Goal: Task Accomplishment & Management: Use online tool/utility

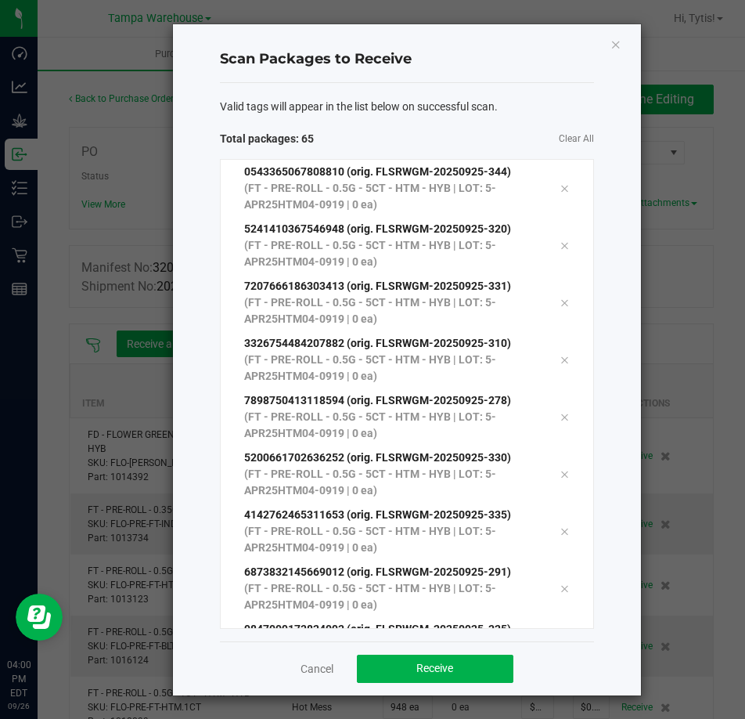
scroll to position [3228, 0]
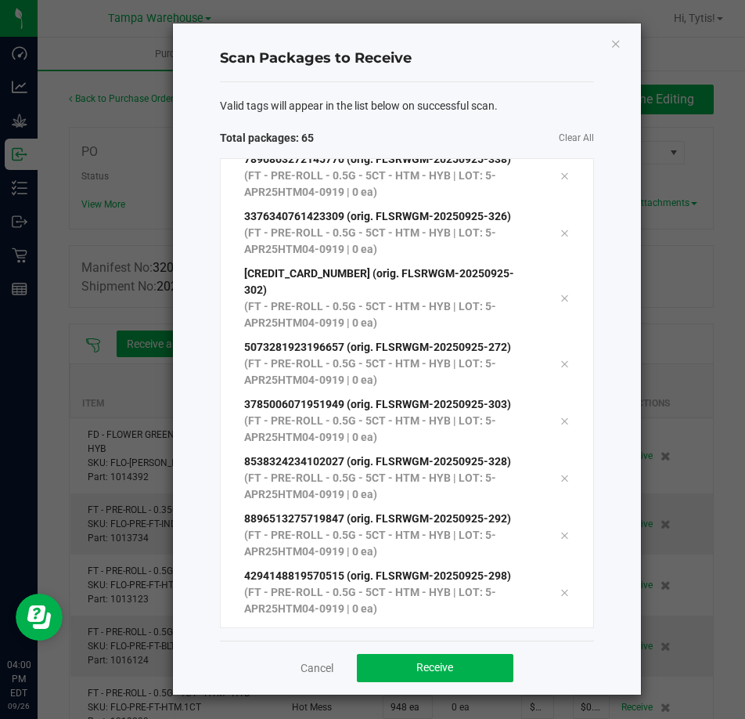
click at [464, 124] on div "Valid tags will appear in the list below on successful scan. Total packages: 65…" at bounding box center [407, 361] width 374 height 558
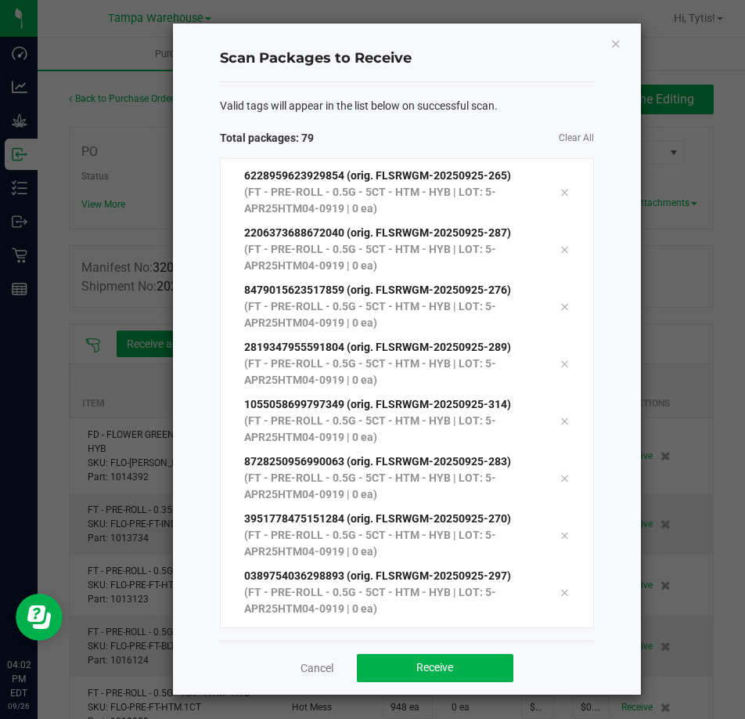
scroll to position [4028, 0]
click at [271, 76] on div "Scan Packages to Receive" at bounding box center [407, 59] width 374 height 46
click at [205, 59] on div "Scan Packages to Receive Valid tags will appear in the list below on successful…" at bounding box center [407, 358] width 468 height 671
click at [392, 127] on div "Valid tags will appear in the list below on successful scan. Total packages: 79…" at bounding box center [407, 361] width 374 height 558
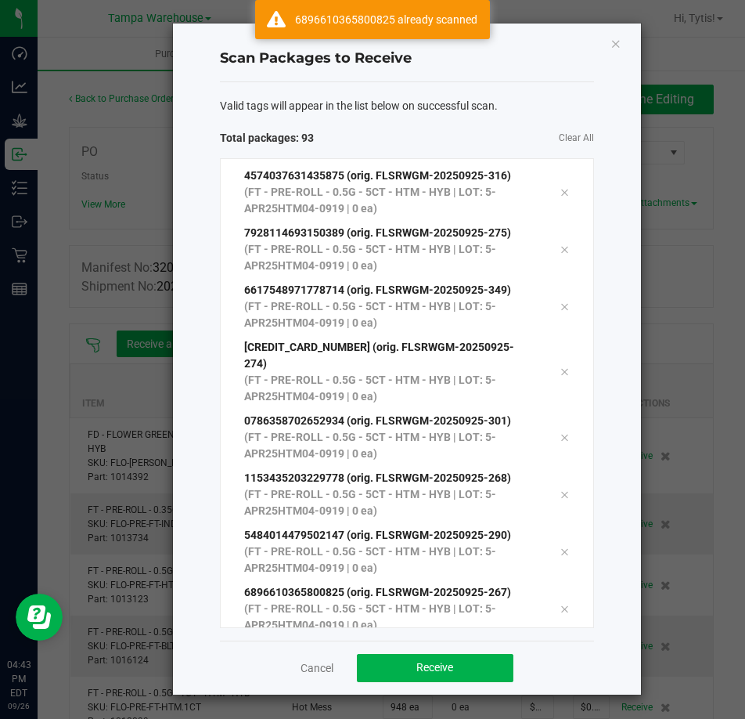
scroll to position [4828, 0]
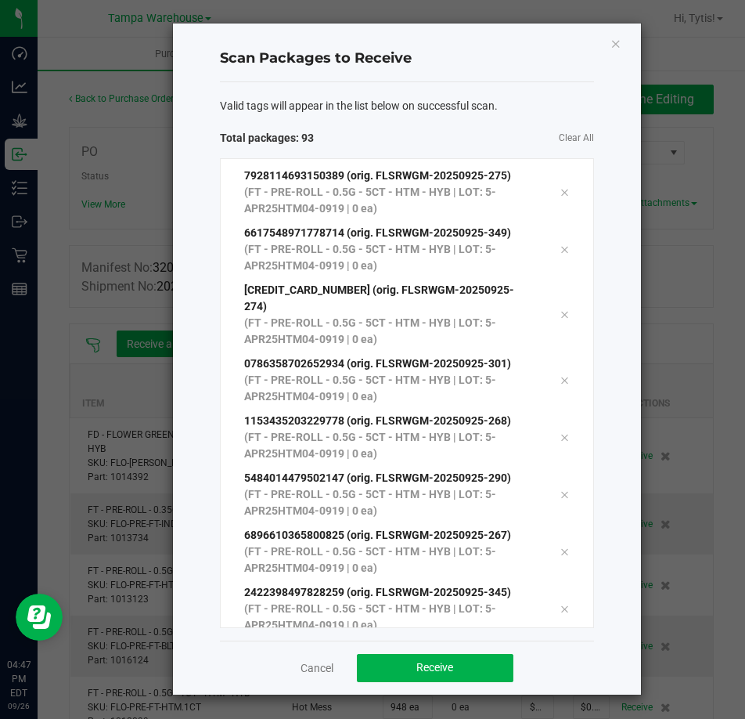
click at [441, 124] on div "Valid tags will appear in the list below on successful scan. Total packages: 93…" at bounding box center [407, 361] width 374 height 558
click at [445, 656] on button "Receive" at bounding box center [435, 668] width 157 height 28
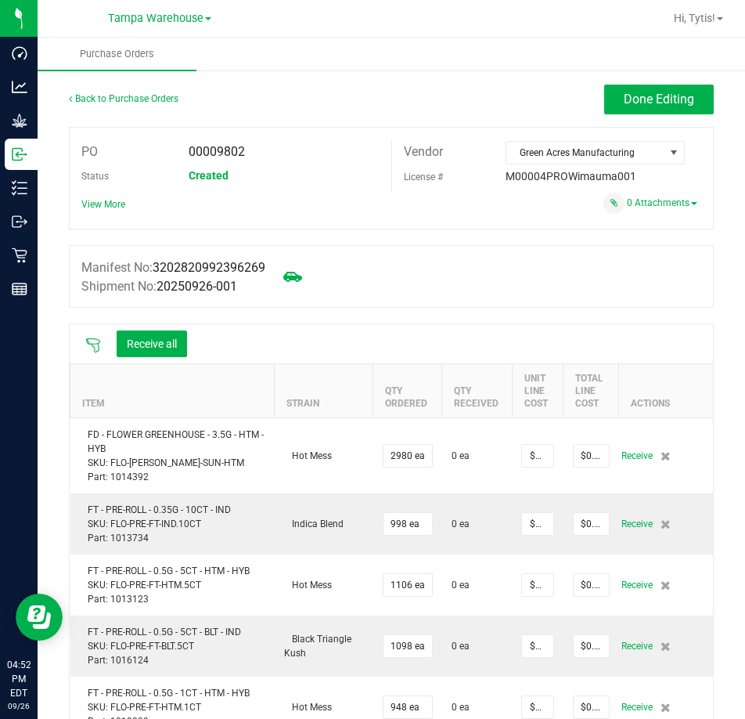
click at [90, 339] on icon at bounding box center [93, 345] width 16 height 16
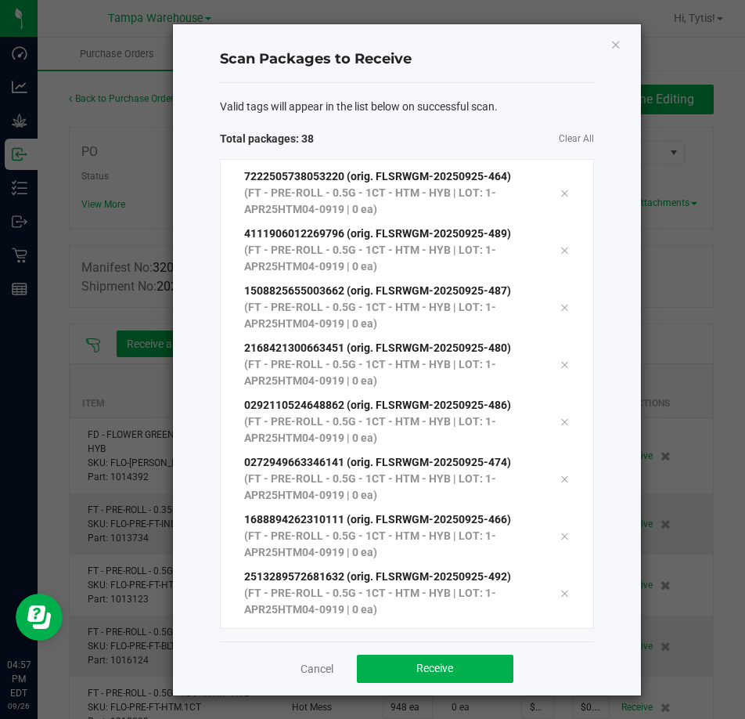
scroll to position [1742, 0]
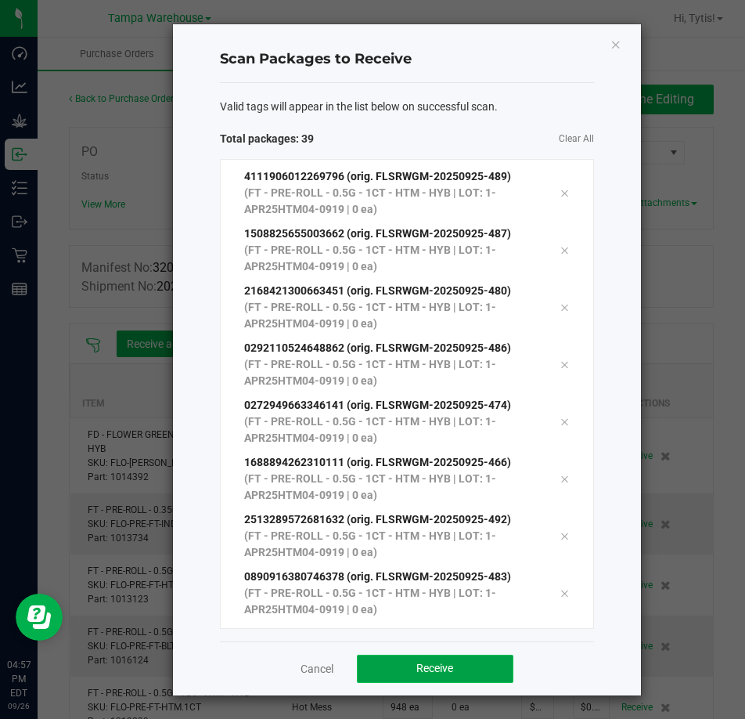
click at [363, 669] on button "Receive" at bounding box center [435, 668] width 157 height 28
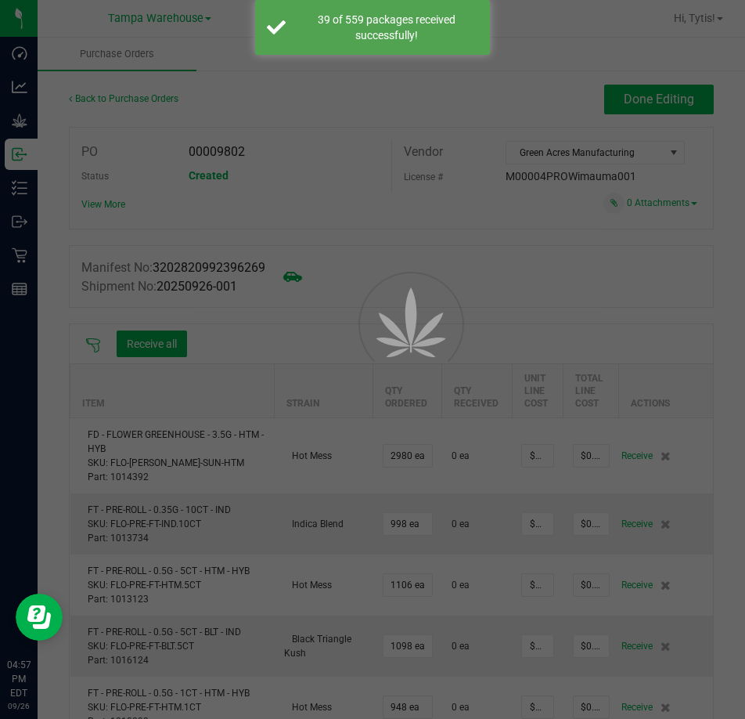
drag, startPoint x: 22, startPoint y: 29, endPoint x: 22, endPoint y: 57, distance: 28.2
click at [22, 52] on div at bounding box center [372, 359] width 745 height 719
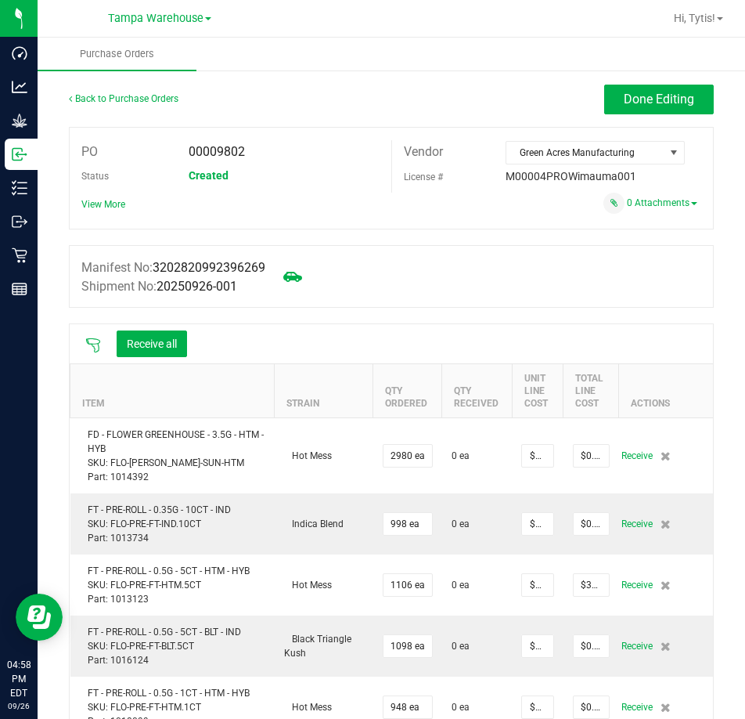
click at [91, 345] on icon at bounding box center [93, 345] width 16 height 16
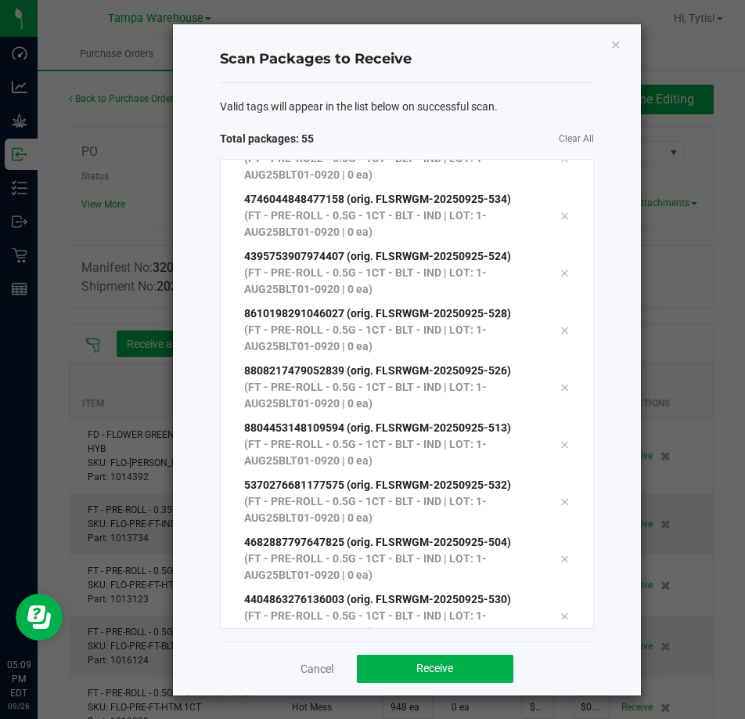
scroll to position [2657, 0]
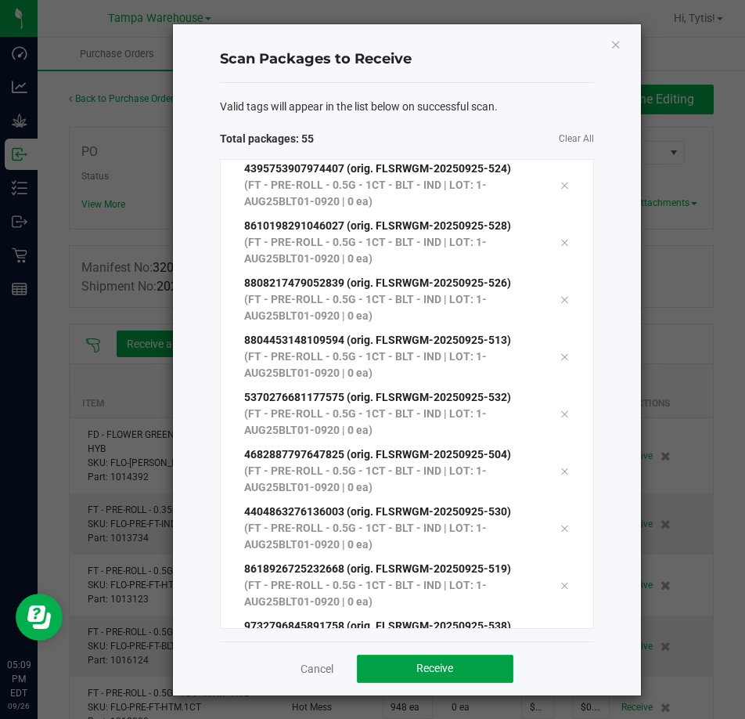
click at [428, 672] on span "Receive" at bounding box center [434, 667] width 37 height 13
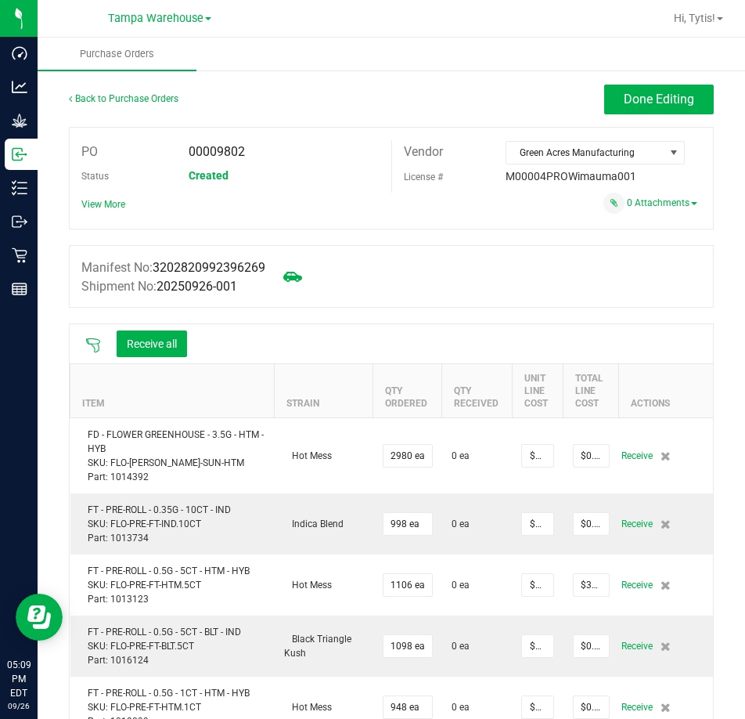
drag, startPoint x: 466, startPoint y: 597, endPoint x: 355, endPoint y: 268, distance: 347.3
click at [355, 268] on div "Manifest No: 3202820992396269 Shipment No: 20250926-001" at bounding box center [391, 276] width 645 height 63
click at [328, 305] on div "Manifest No: 3202820992396269 Shipment No: 20250926-001" at bounding box center [391, 276] width 645 height 63
click at [158, 341] on button "Receive all" at bounding box center [152, 343] width 70 height 27
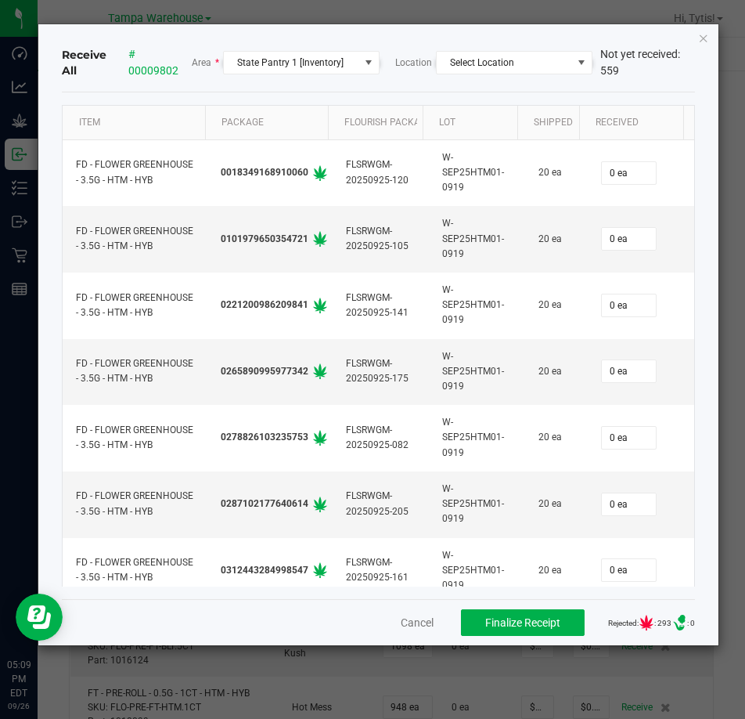
drag, startPoint x: 158, startPoint y: 341, endPoint x: 706, endPoint y: 36, distance: 627.2
click at [706, 36] on icon "Close" at bounding box center [703, 37] width 11 height 19
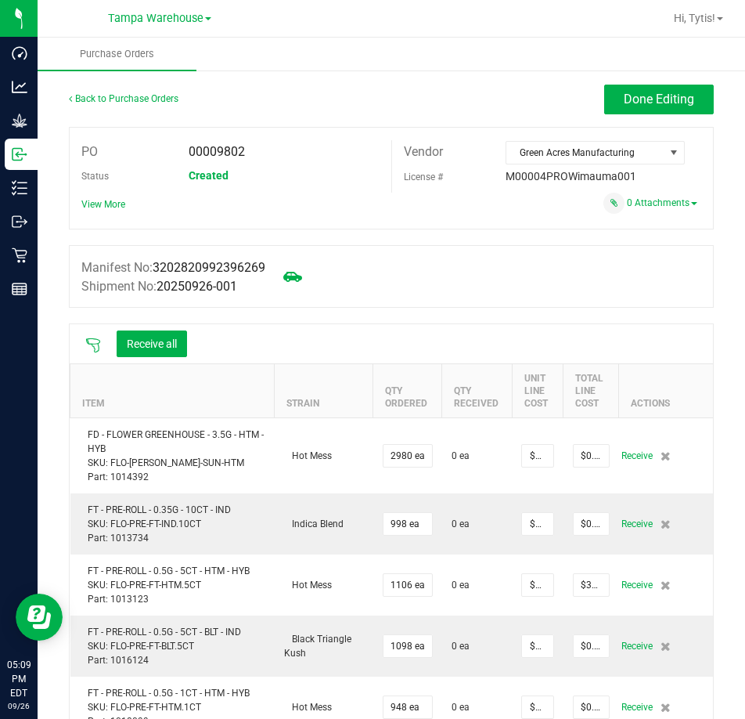
click at [92, 344] on icon at bounding box center [93, 345] width 14 height 14
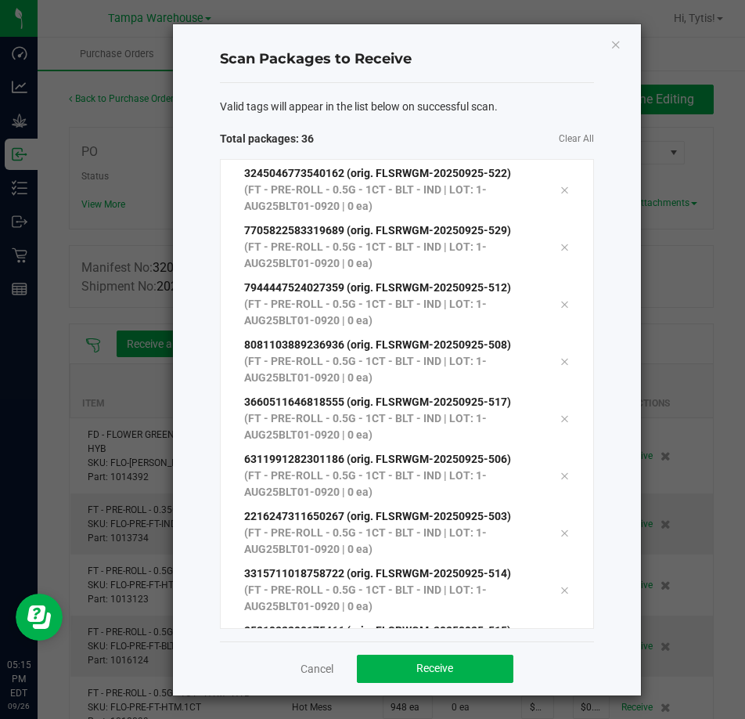
scroll to position [0, 0]
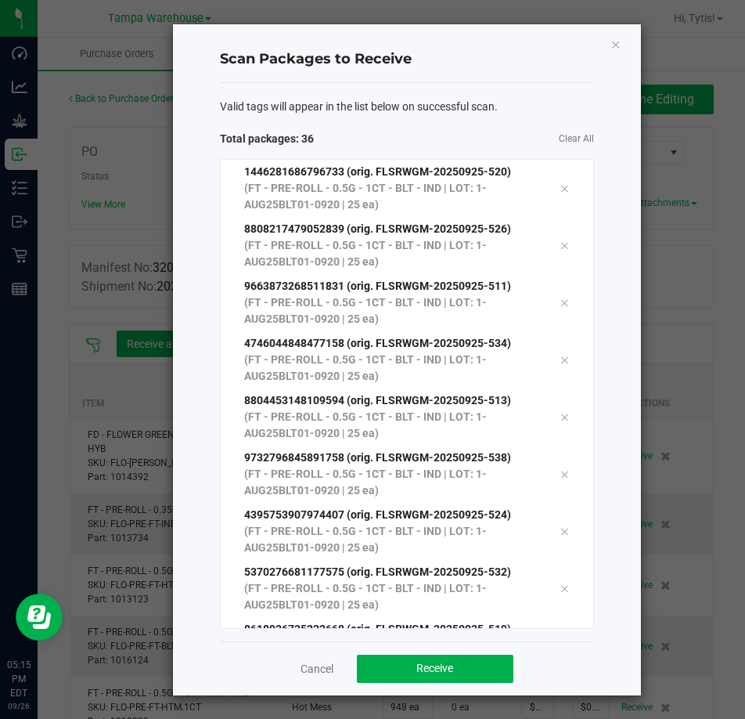
click at [303, 656] on div "Cancel Receive" at bounding box center [407, 668] width 374 height 54
click at [315, 674] on link "Cancel" at bounding box center [317, 669] width 33 height 16
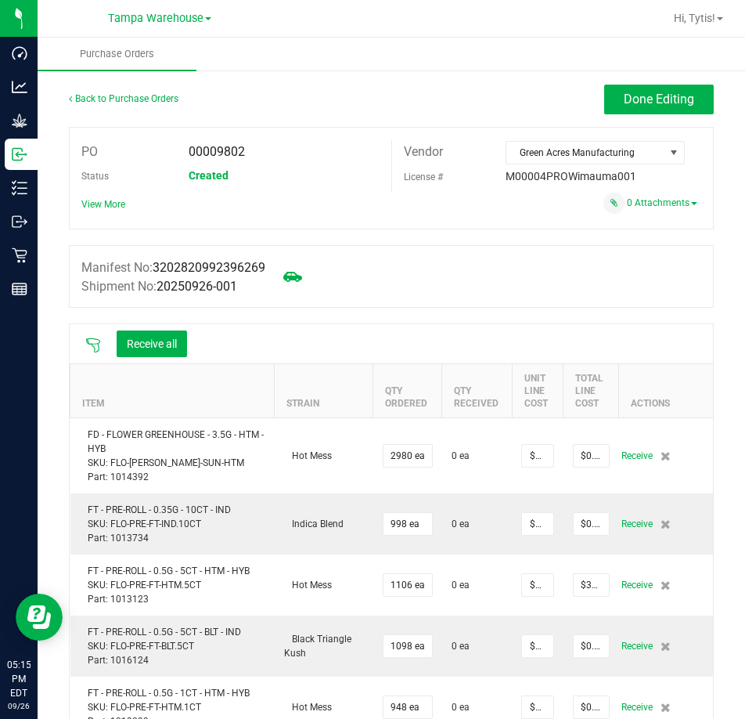
click at [94, 348] on icon at bounding box center [93, 345] width 16 height 16
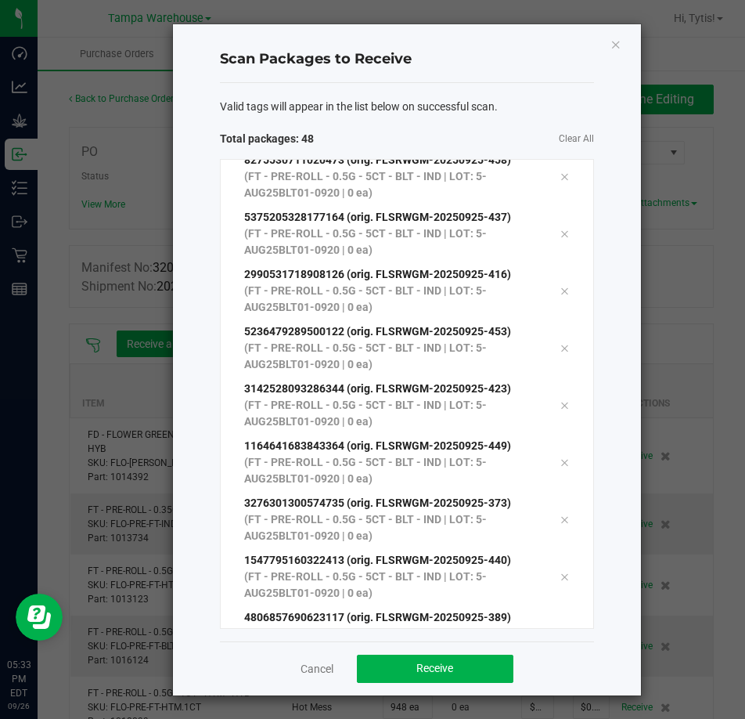
scroll to position [2257, 0]
click at [539, 84] on div "Valid tags will appear in the list below on successful scan. Total packages: 48…" at bounding box center [407, 362] width 374 height 558
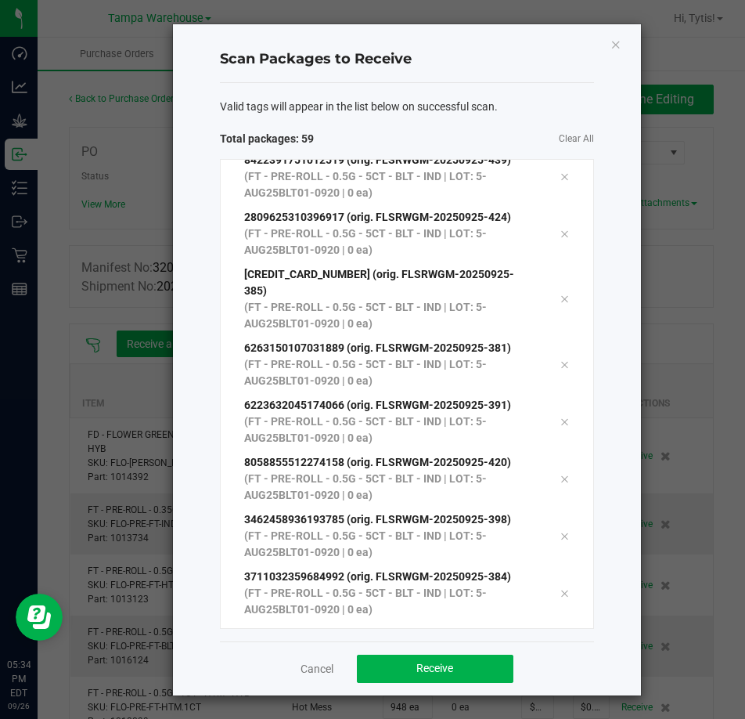
scroll to position [2885, 0]
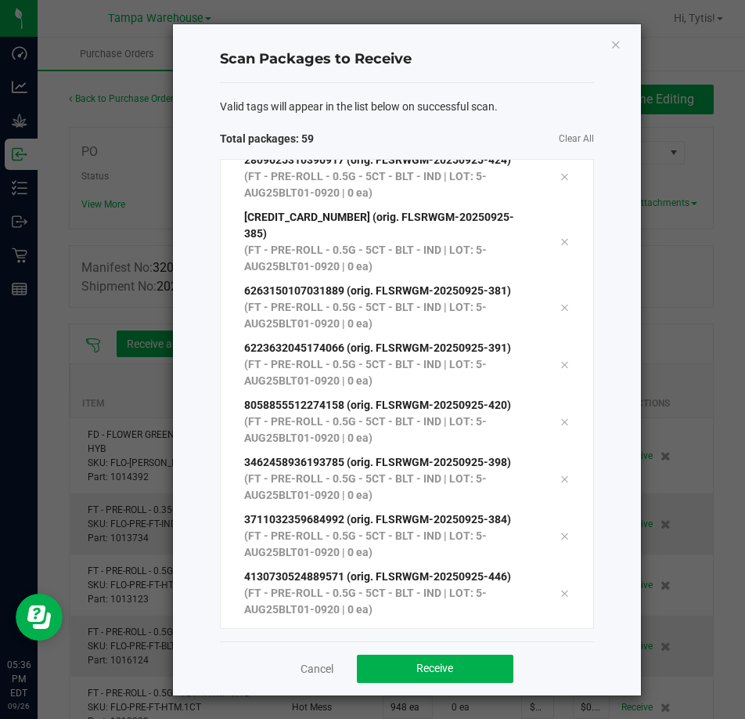
click at [335, 57] on h4 "Scan Packages to Receive" at bounding box center [407, 59] width 374 height 20
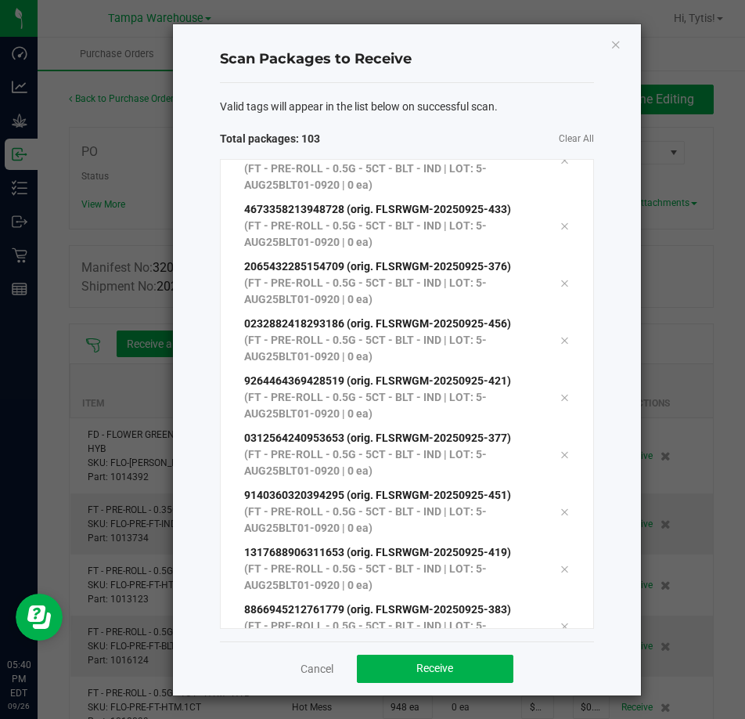
scroll to position [5399, 0]
click at [436, 671] on span "Receive" at bounding box center [434, 667] width 37 height 13
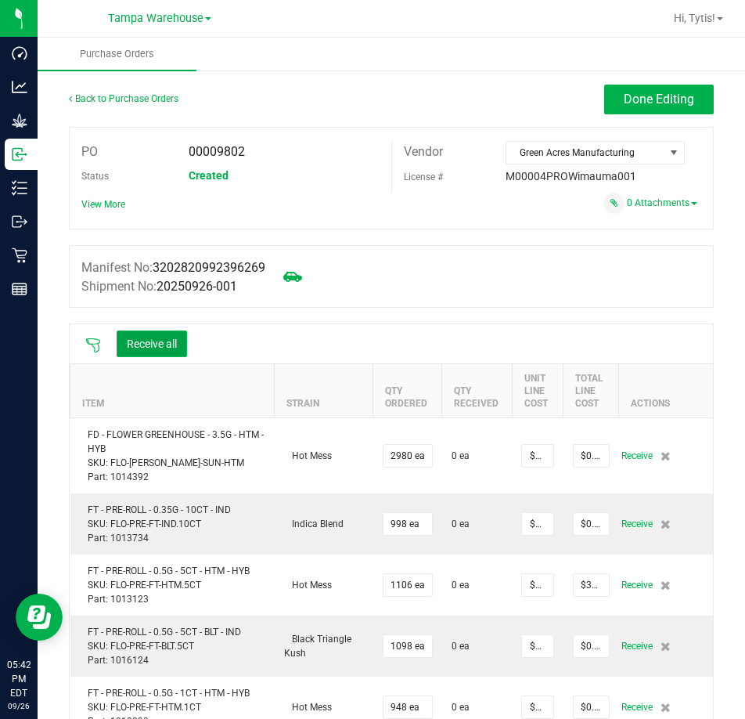
click at [160, 340] on button "Receive all" at bounding box center [152, 343] width 70 height 27
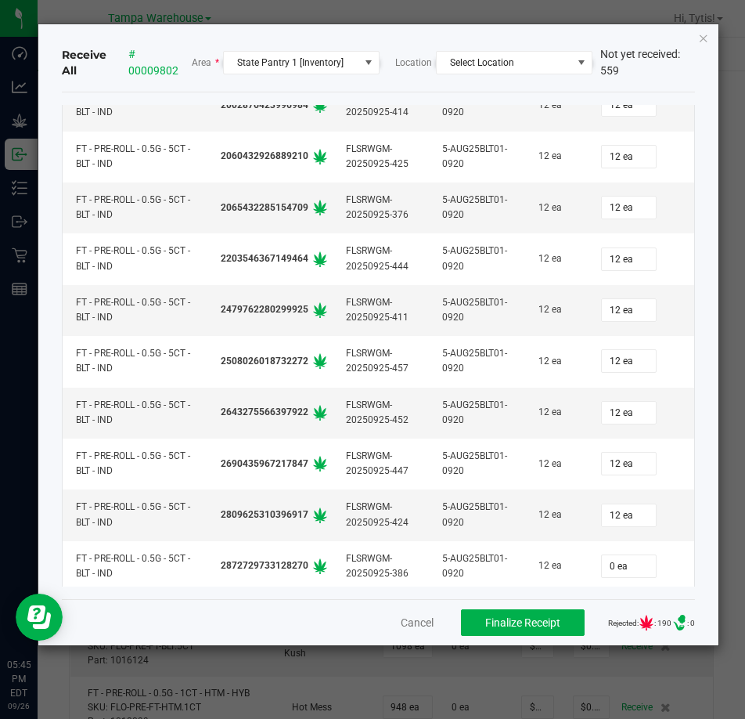
scroll to position [18628, 0]
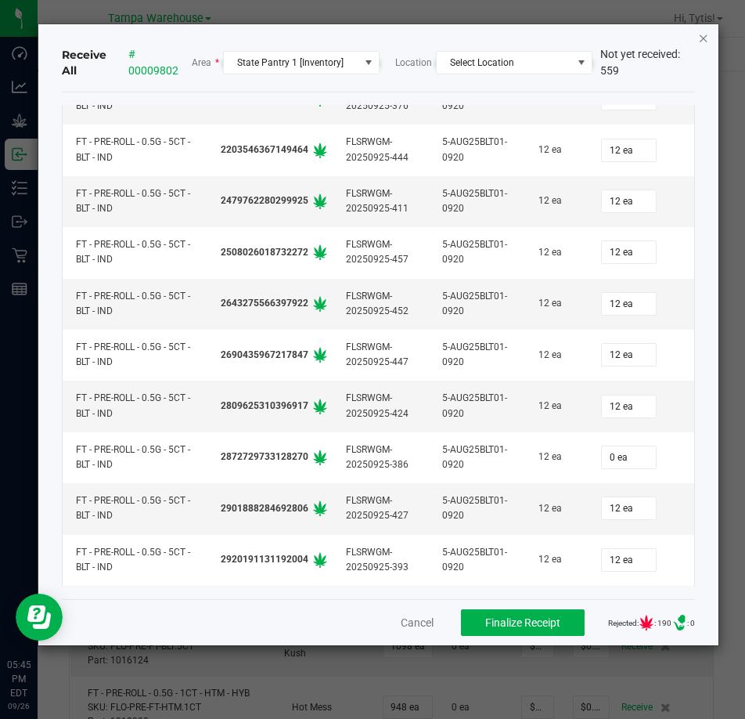
click at [706, 38] on icon "Close" at bounding box center [703, 37] width 11 height 19
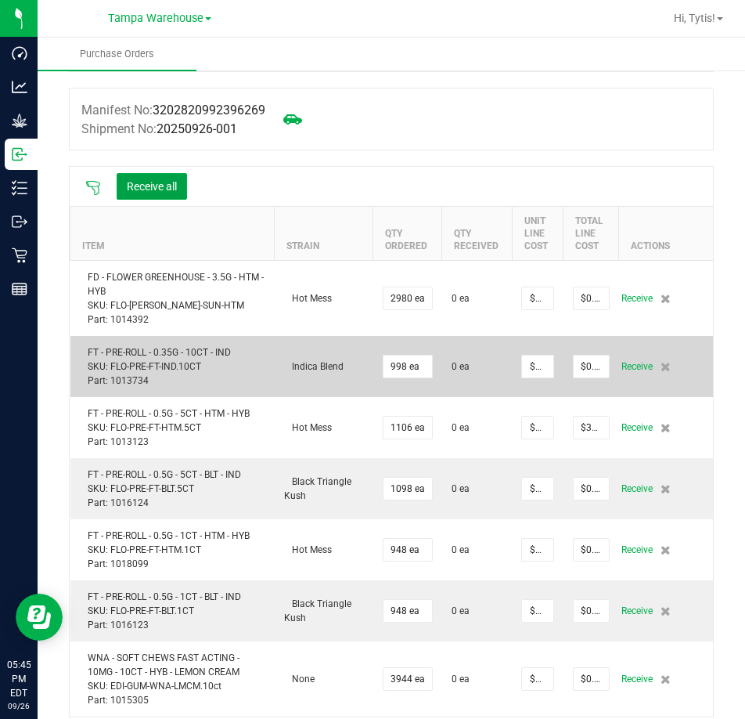
scroll to position [157, 0]
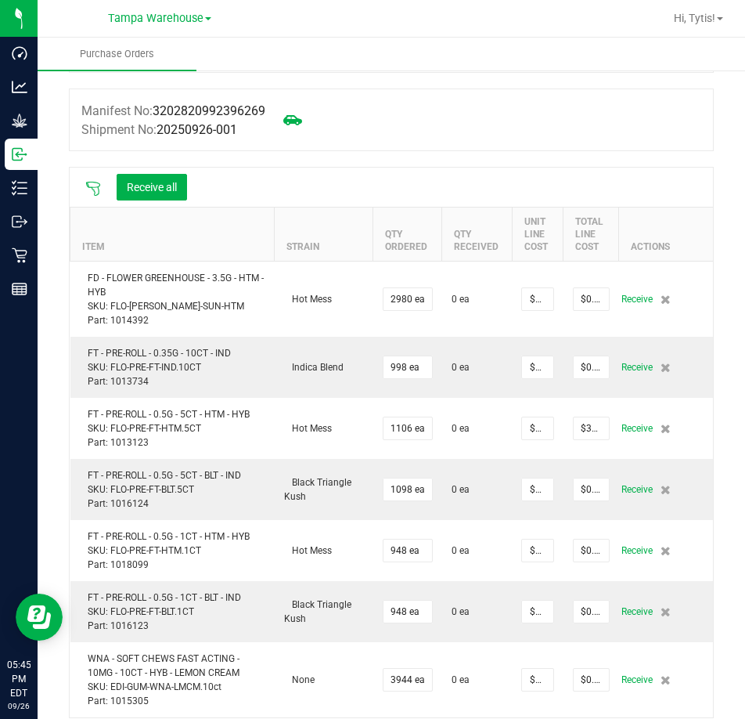
click at [103, 187] on div at bounding box center [92, 187] width 31 height 16
click at [92, 190] on icon at bounding box center [93, 189] width 16 height 16
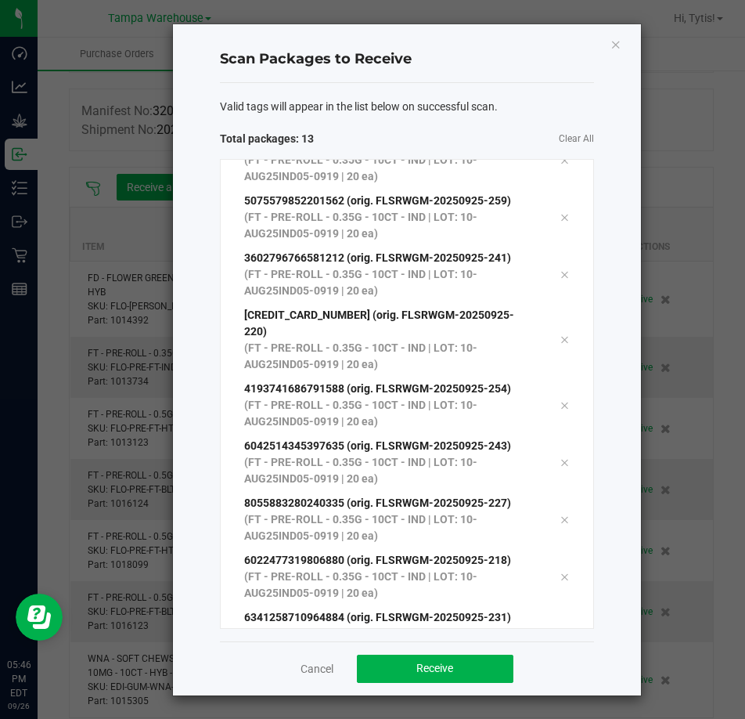
scroll to position [314, 0]
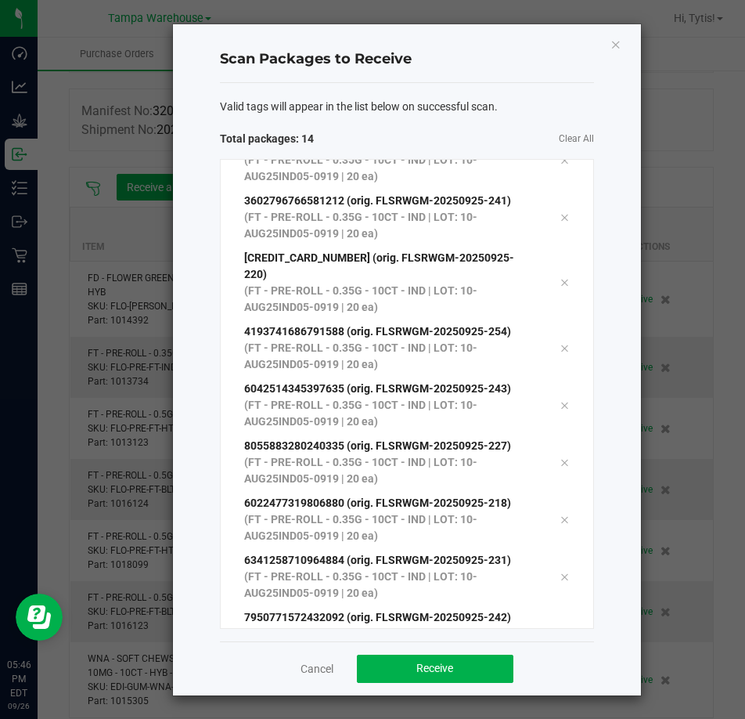
click at [498, 684] on div "Cancel Receive" at bounding box center [407, 668] width 374 height 54
click at [500, 675] on button "Receive" at bounding box center [435, 668] width 157 height 28
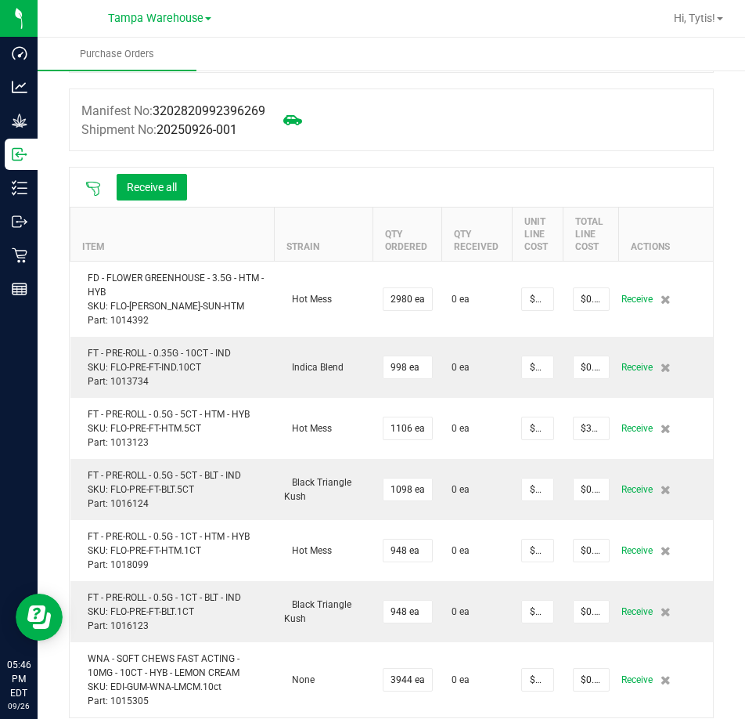
scroll to position [0, 0]
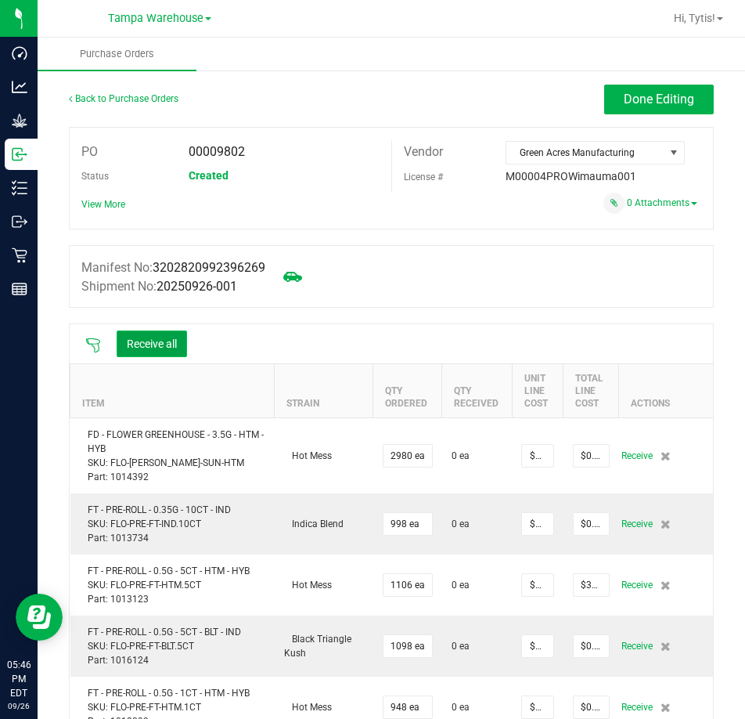
click at [158, 332] on button "Receive all" at bounding box center [152, 343] width 70 height 27
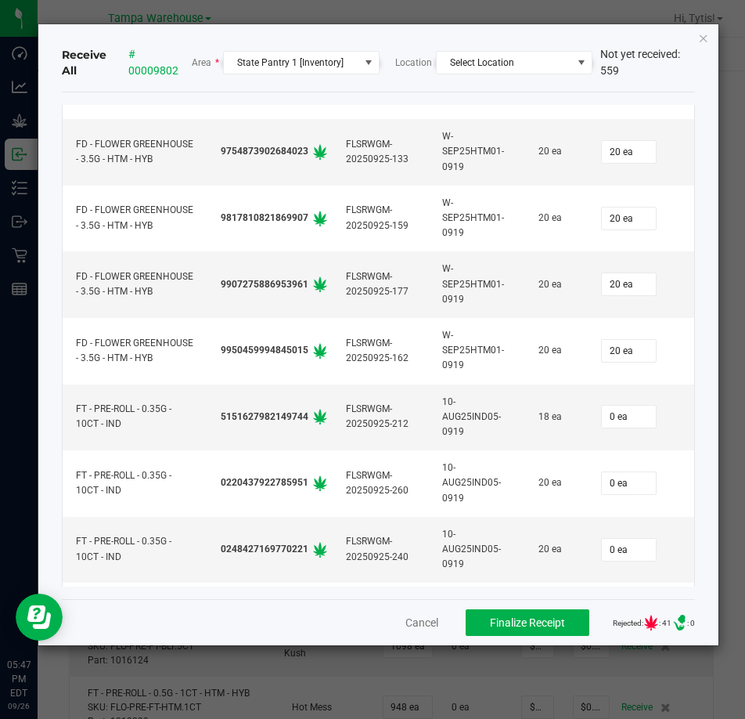
scroll to position [9784, 0]
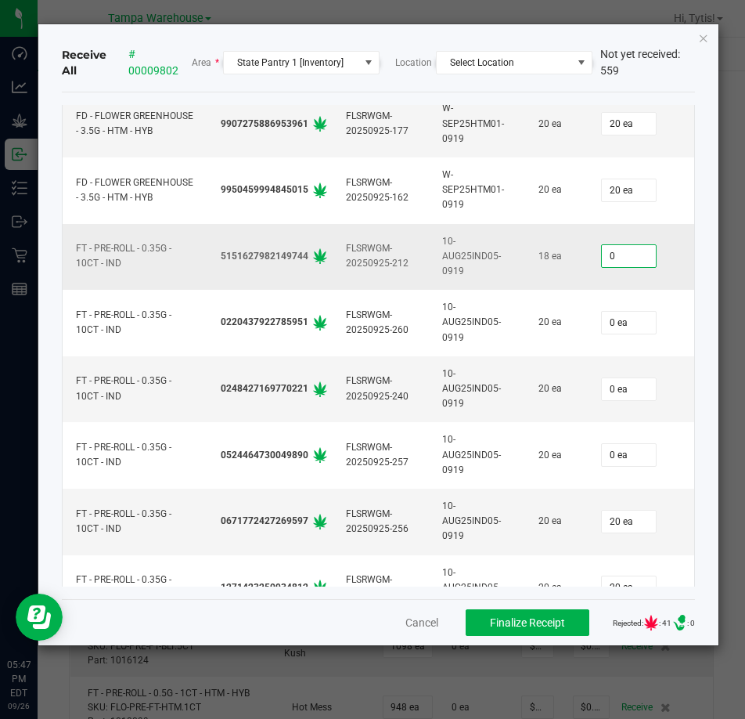
click at [613, 253] on input "0" at bounding box center [629, 256] width 54 height 22
type input "18"
type input "0"
type input "18 ea"
type input "20"
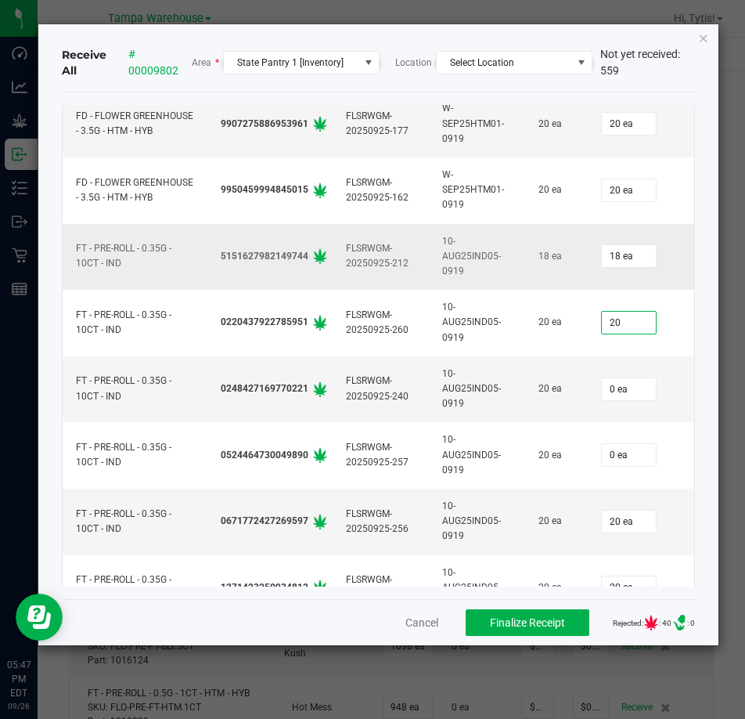
type input "0"
type input "20 ea"
type input "20"
type input "0"
type input "20 ea"
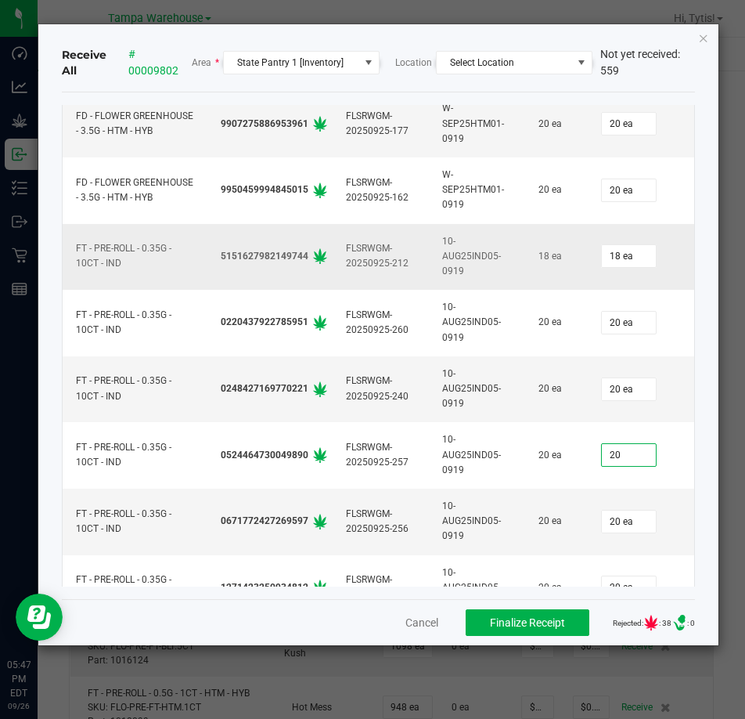
type input "20"
type input "20 ea"
type input "20"
type input "20 ea"
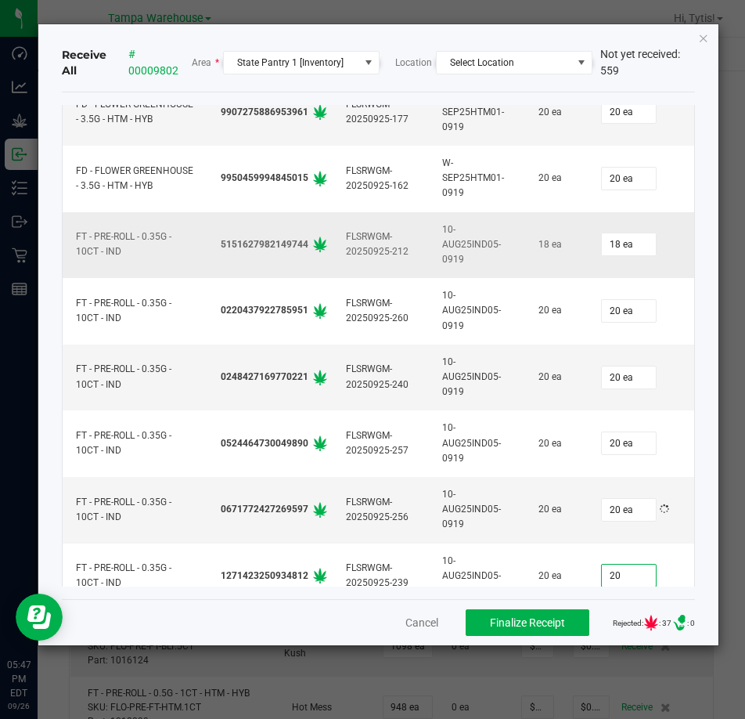
type input "20"
type input "20 ea"
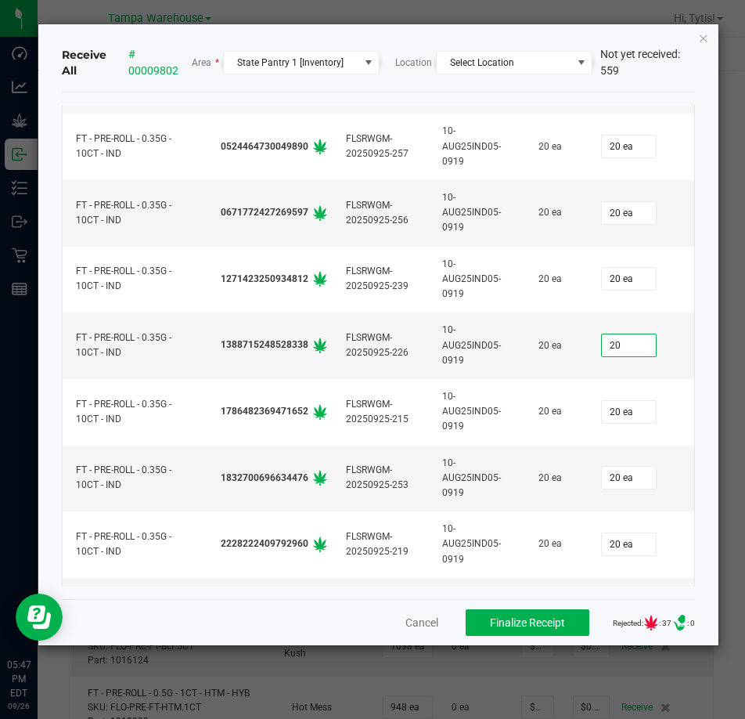
type input "20"
type input "20 ea"
type input "20"
type input "20 ea"
type input "20"
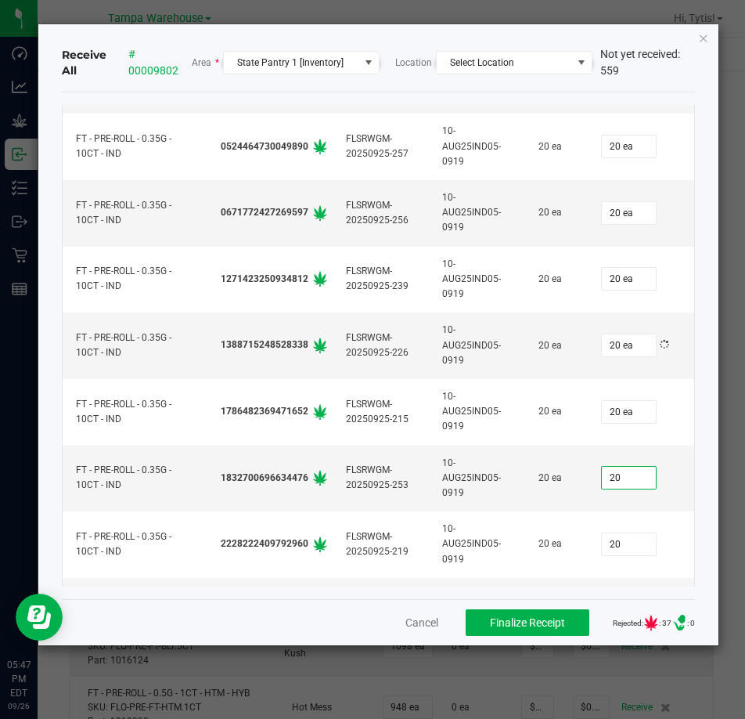
type input "20 ea"
type input "0"
type input "20 ea"
type input "20"
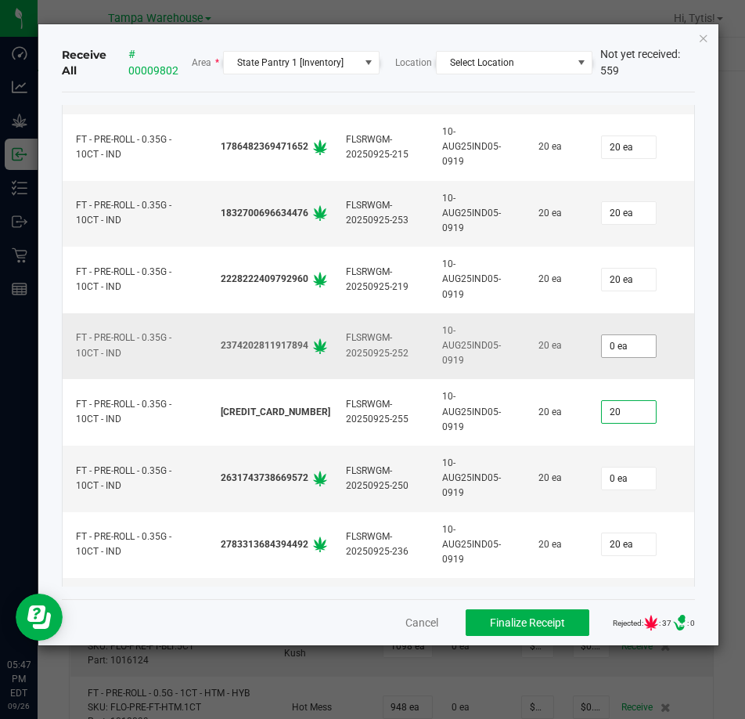
click at [614, 340] on input "0 ea" at bounding box center [629, 346] width 54 height 22
type input "0"
type input "20 ea"
type input "20"
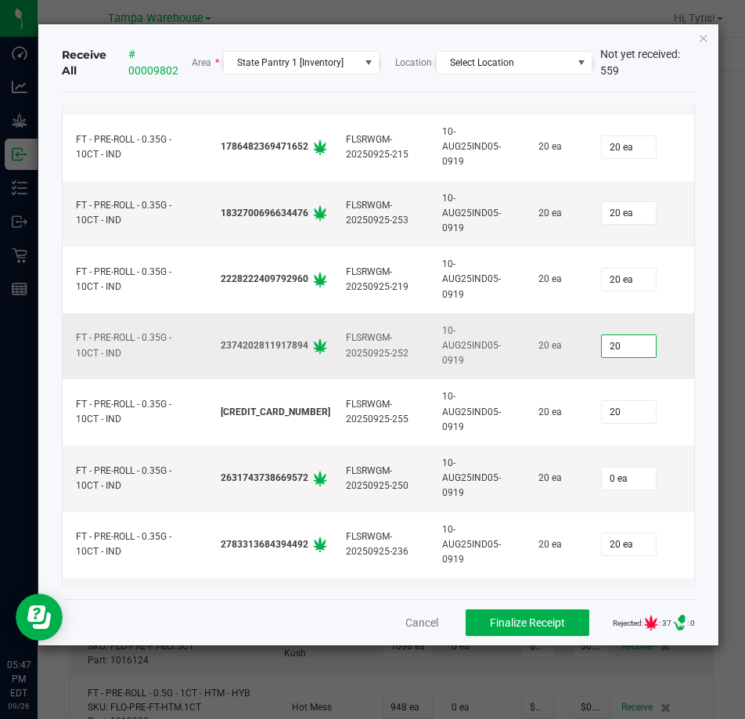
type input "20 ea"
type input "0"
type input "20 ea"
type input "20"
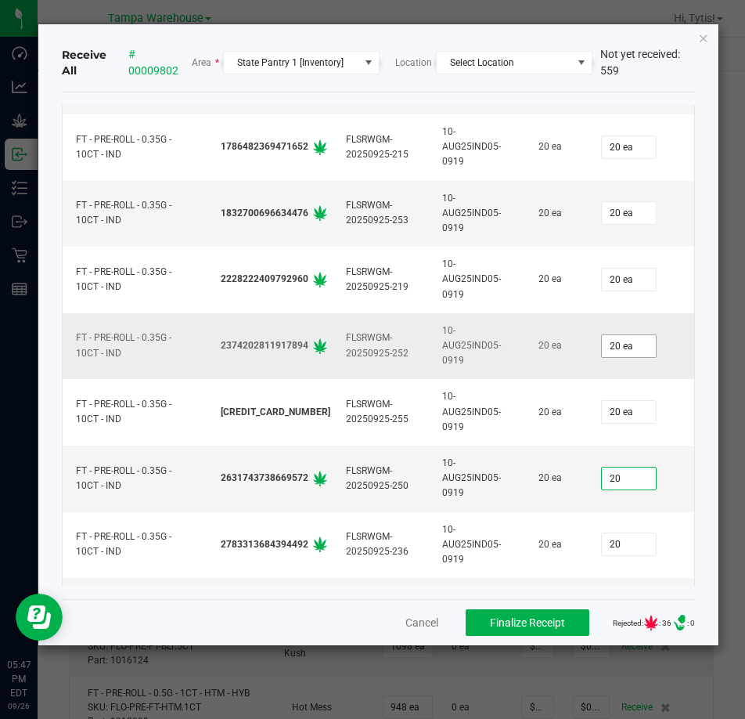
type input "20 ea"
type input "0"
type input "20 ea"
type input "20"
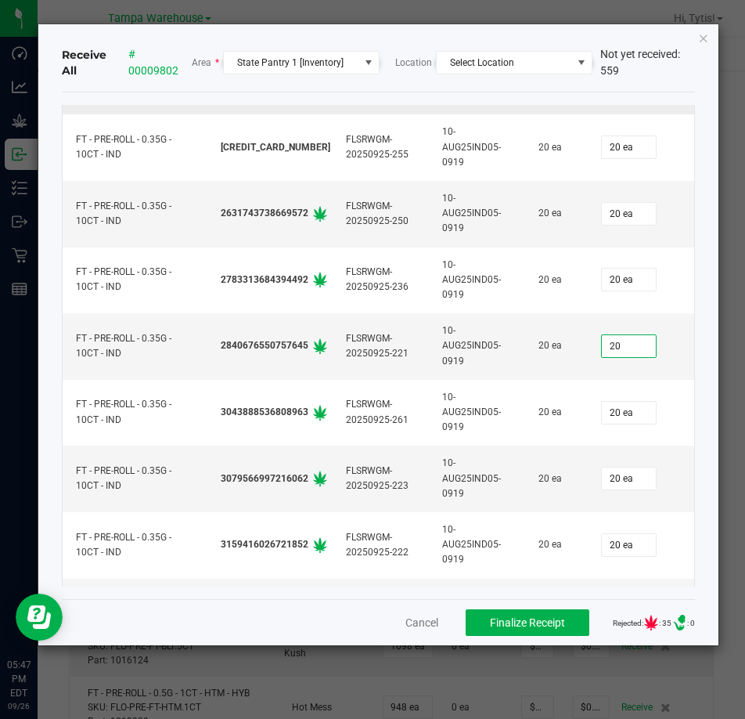
type input "20"
type input "20 ea"
type input "20"
type input "20 ea"
type input "20"
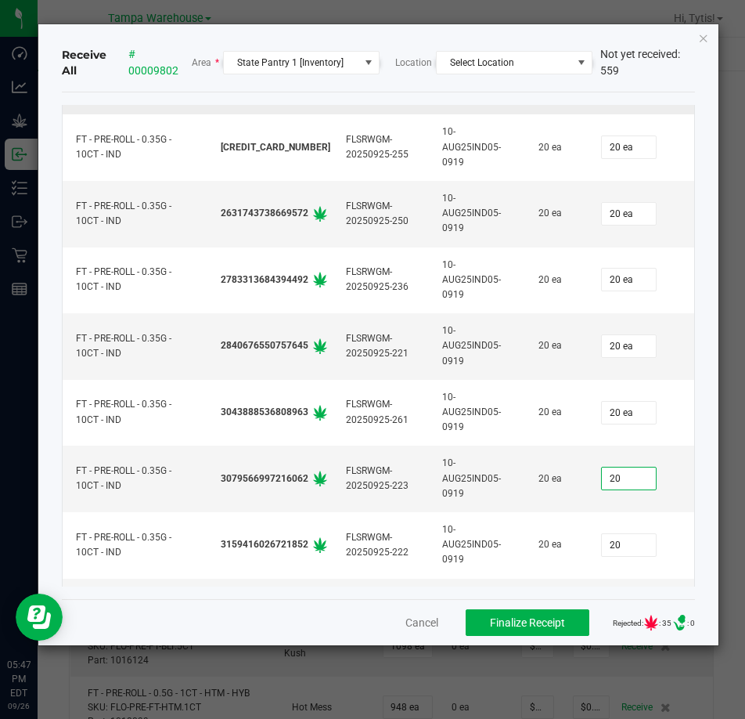
type input "20 ea"
type input "20"
type input "20 ea"
type input "20"
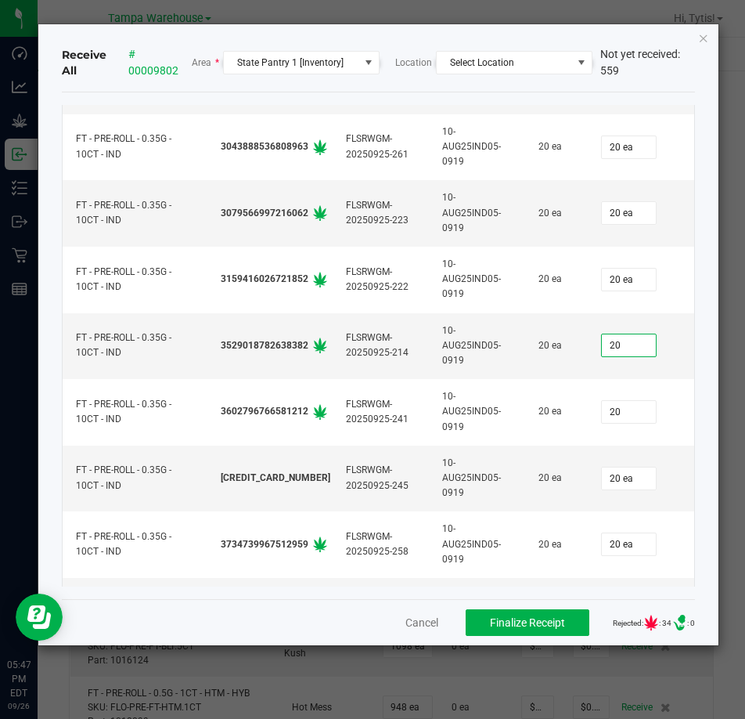
type input "20 ea"
type input "20"
type input "20 ea"
type input "20"
type input "20 ea"
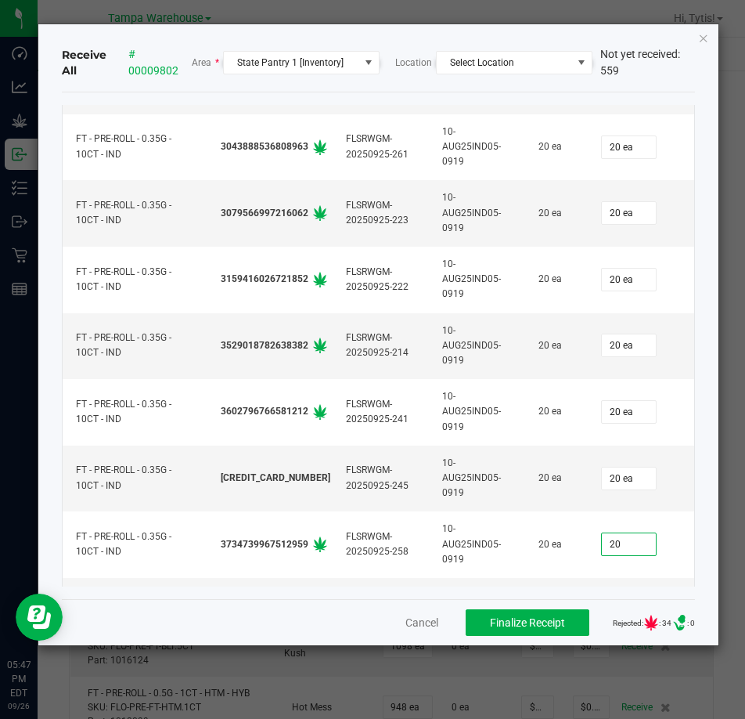
type input "20"
type input "20 ea"
type input "20"
type input "20 ea"
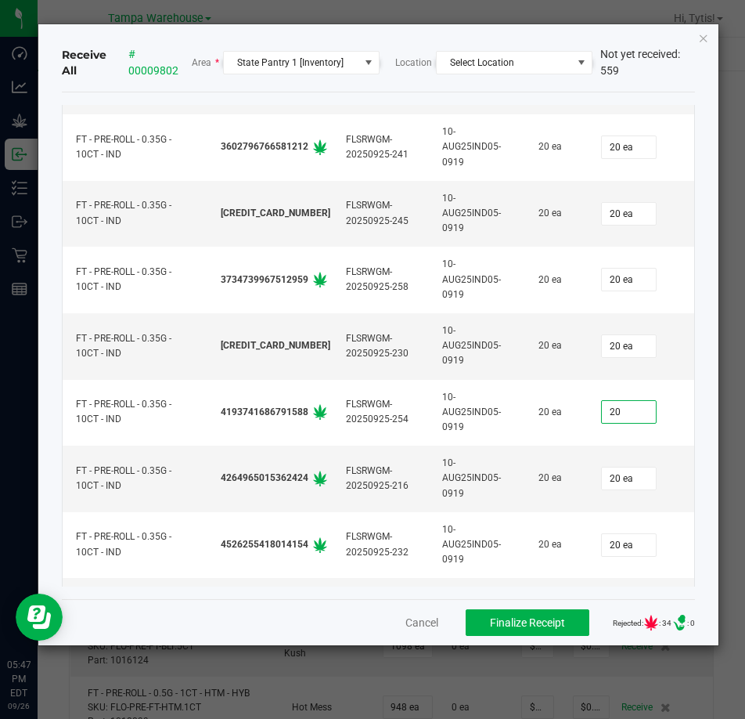
type input "20"
type input "20 ea"
type input "20"
type input "20 ea"
type input "20"
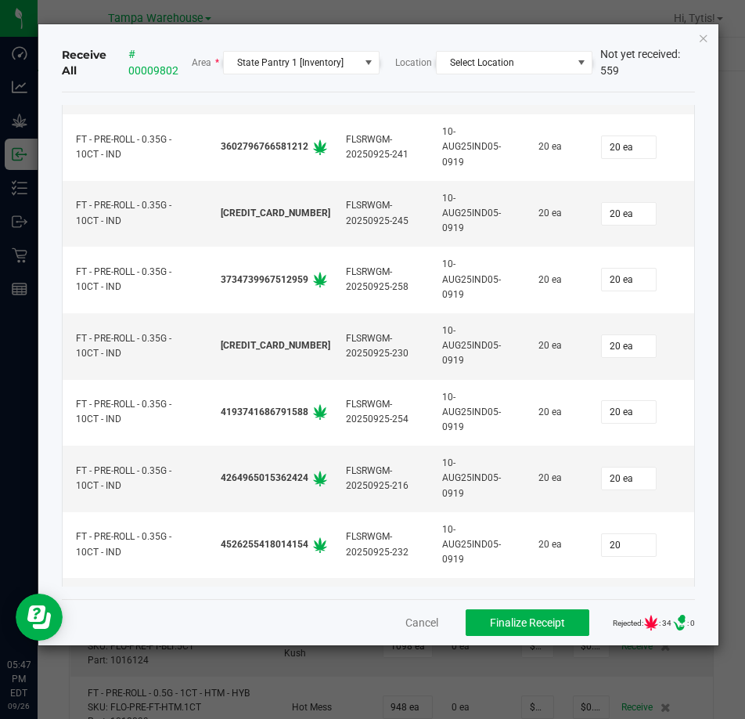
type input "20 ea"
type input "20"
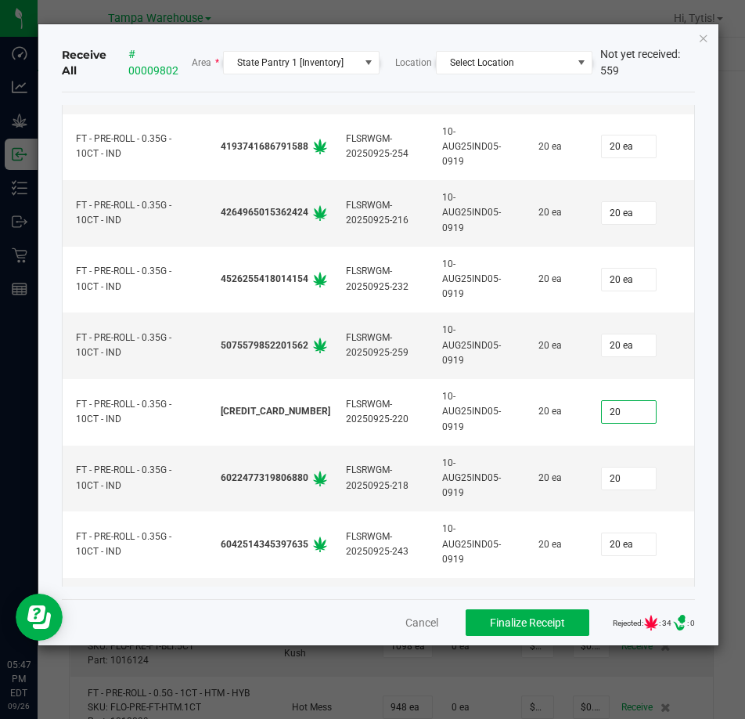
type input "20 ea"
type input "20"
type input "20 ea"
type input "20"
type input "20 ea"
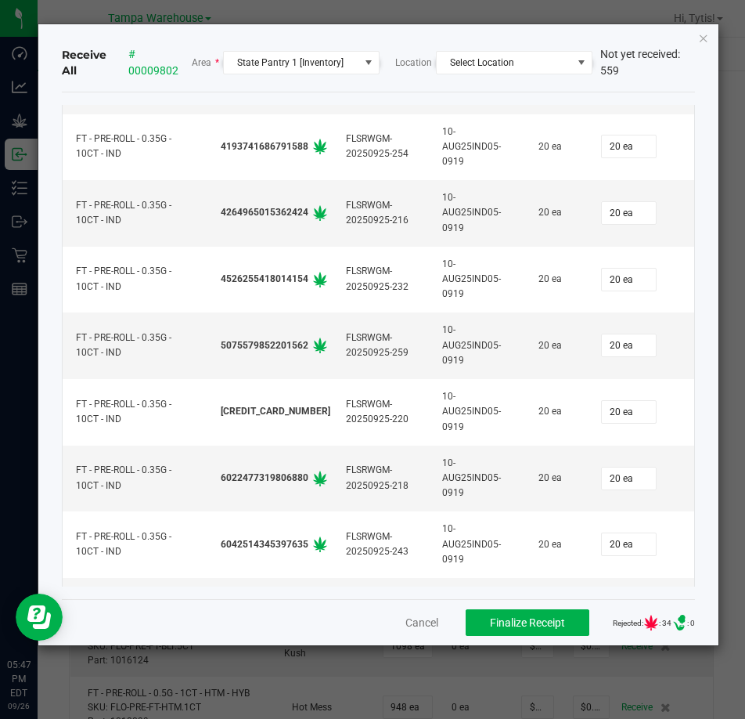
scroll to position [11681, 0]
type input "20 ea"
type input "20"
type input "20 ea"
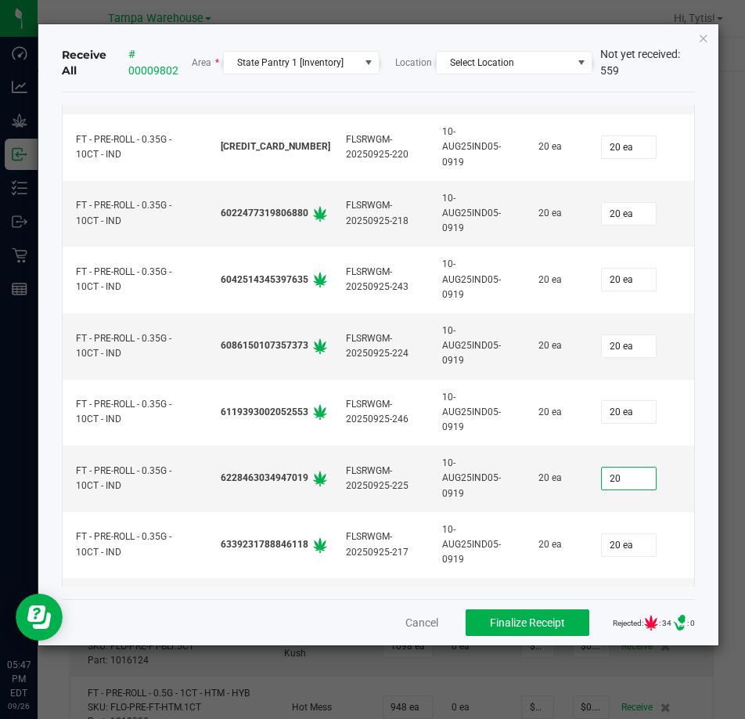
type input "20"
type input "20 ea"
type input "20"
type input "20 ea"
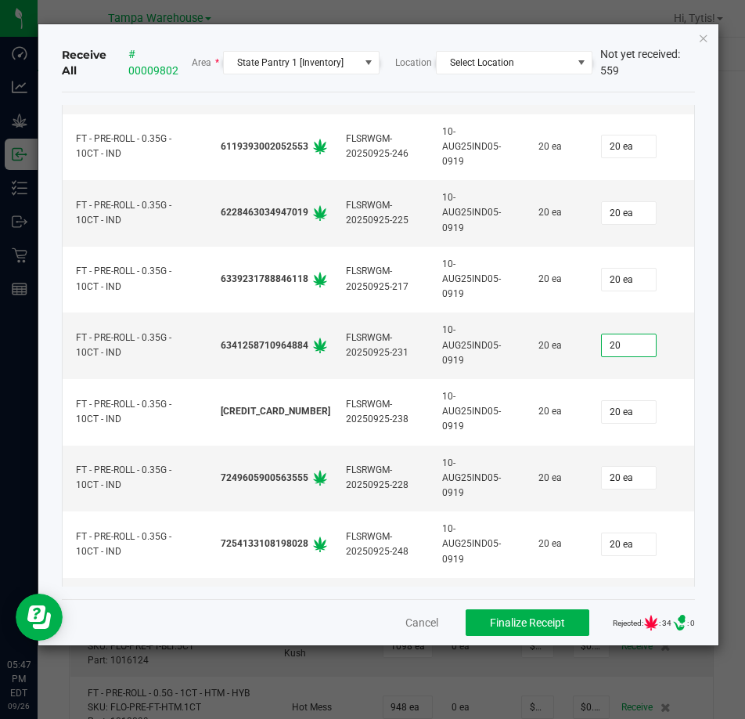
type input "20 ea"
type input "20"
type input "20 ea"
type input "20"
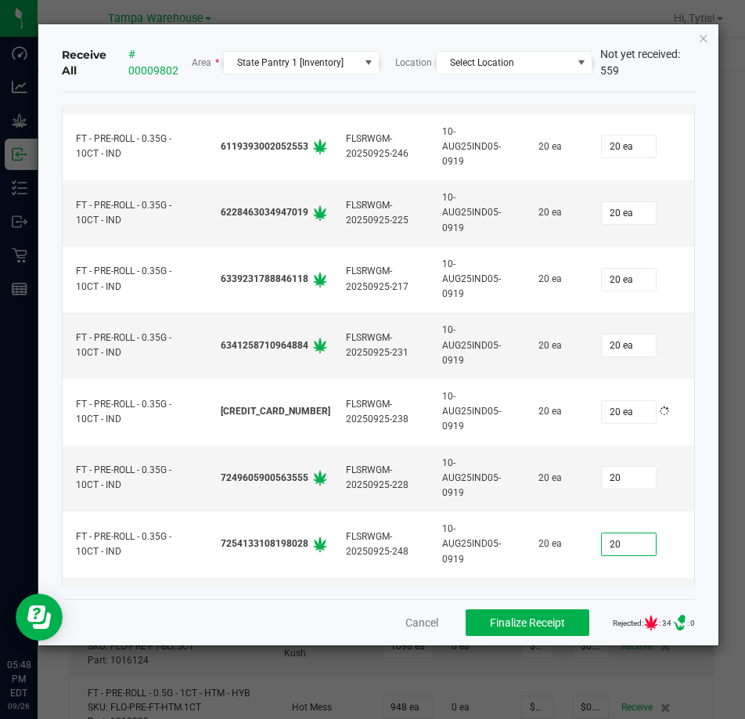
type input "20 ea"
type input "20"
type input "20 ea"
type input "20"
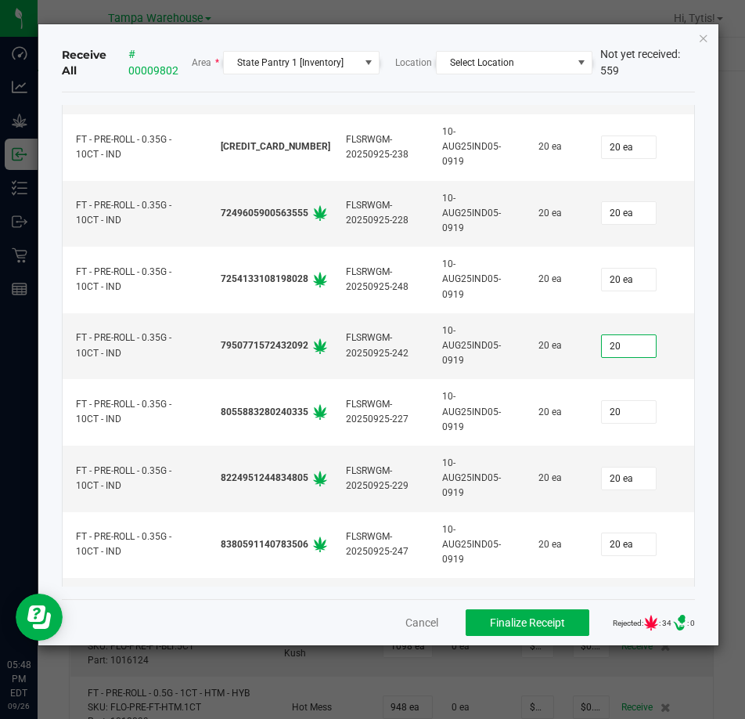
type input "20 ea"
type input "20"
type input "20 ea"
type input "20"
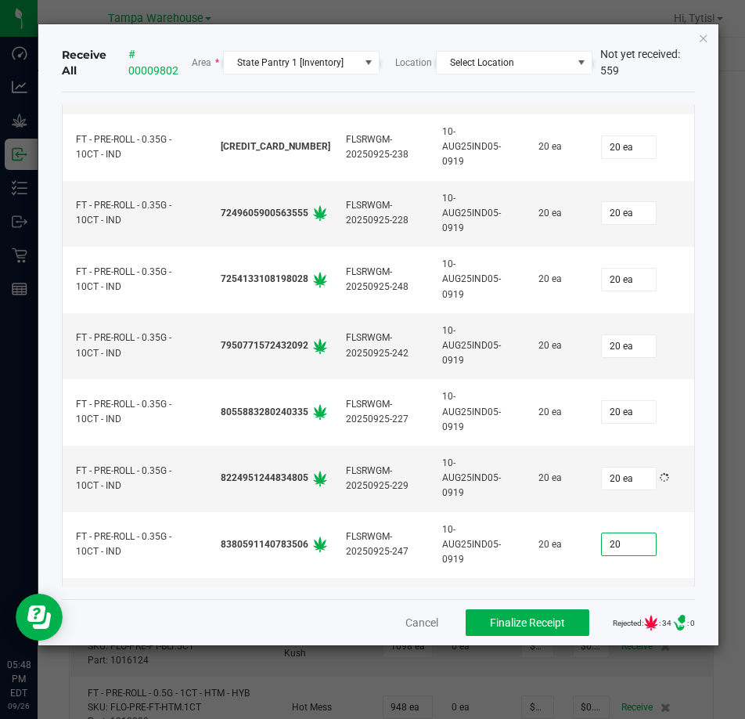
type input "20"
type input "20 ea"
type input "20"
type input "20 ea"
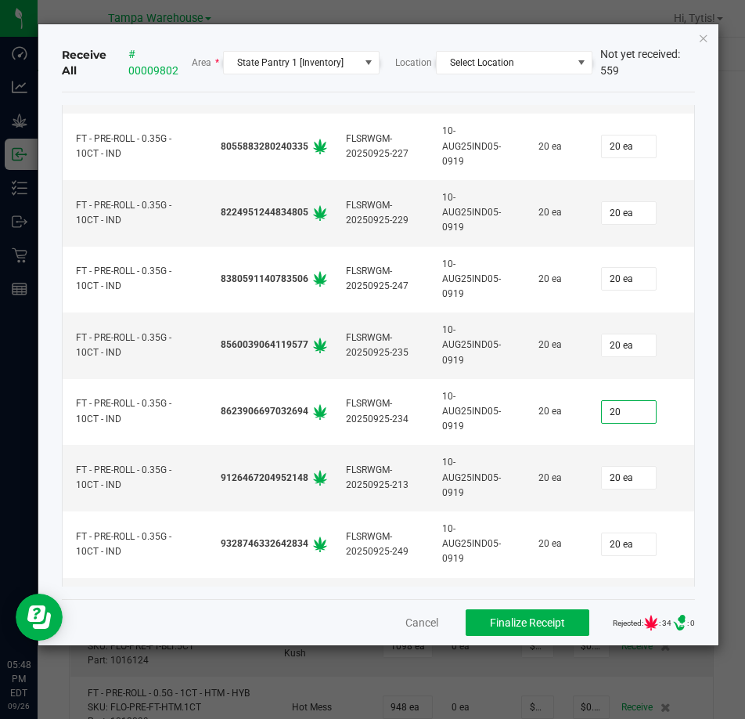
type input "20"
type input "20 ea"
type input "20"
type input "20 ea"
type input "20"
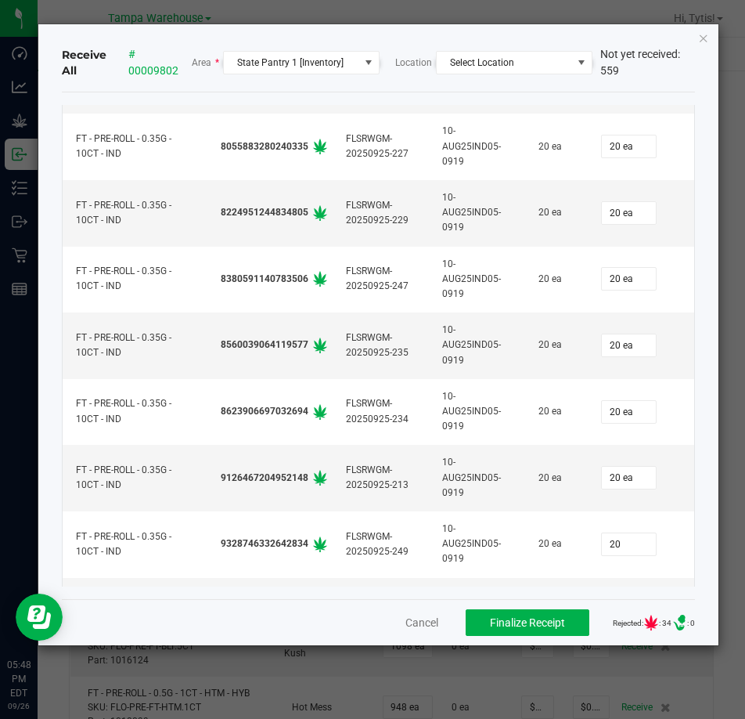
type input "20 ea"
type input "20"
type input "20 ea"
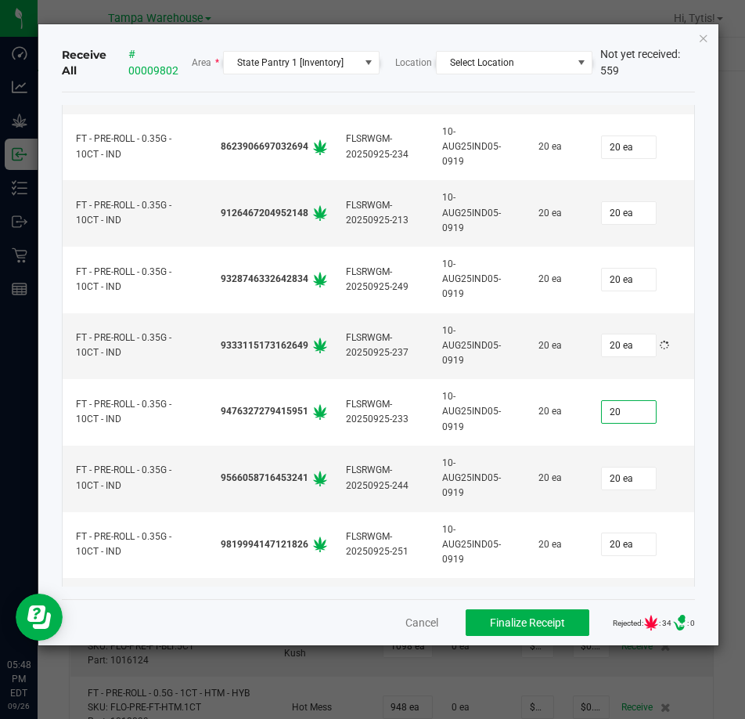
type input "20"
type input "20 ea"
type input "0"
type input "20 ea"
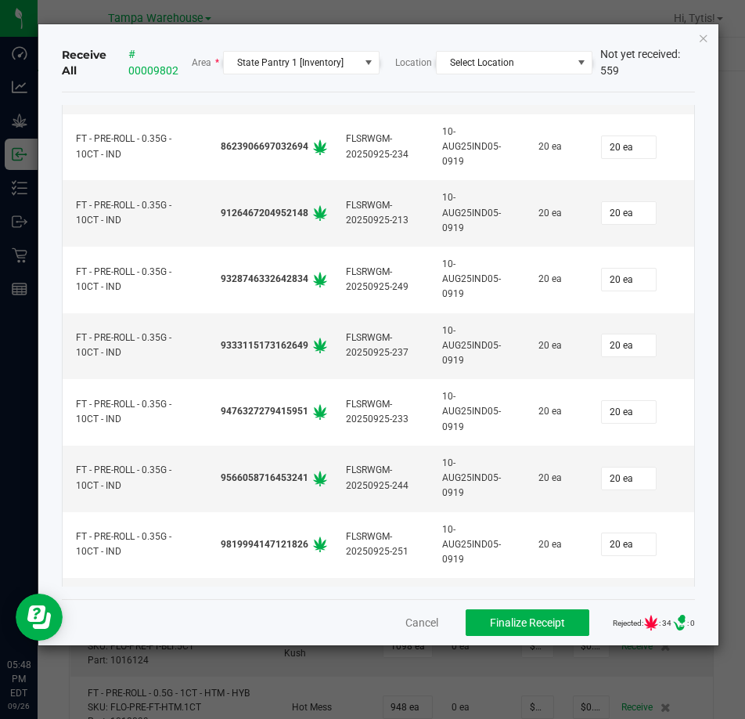
scroll to position [12998, 0]
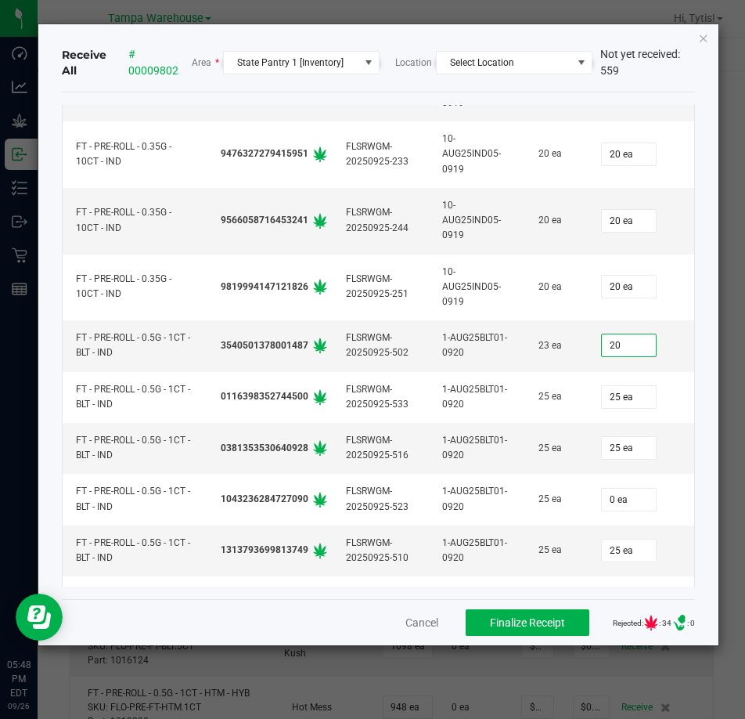
type input "20 ea"
type input "25"
type input "25 ea"
click at [614, 340] on input "20 ea" at bounding box center [629, 345] width 54 height 22
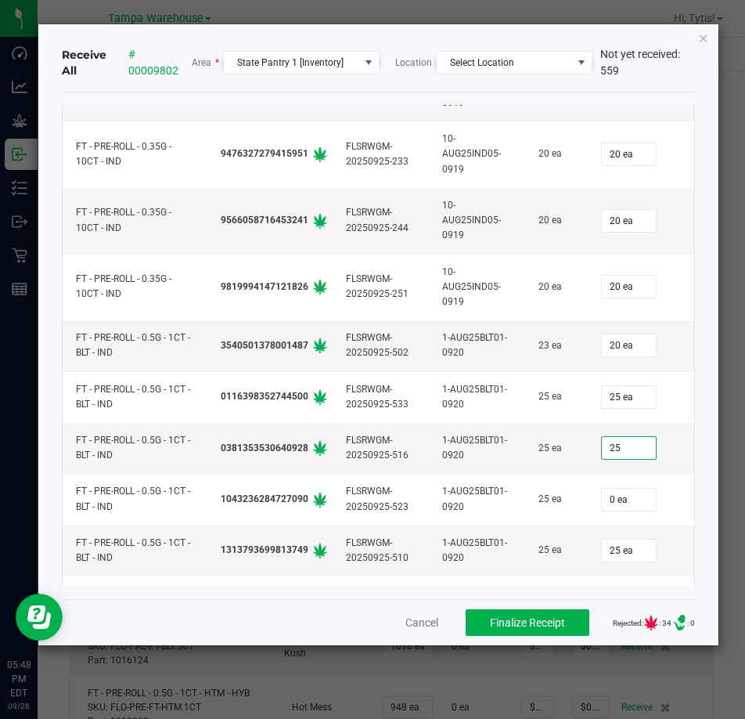
type input "20"
type input "25 ea"
type input "23 ea"
type input "25 ea"
type input "25"
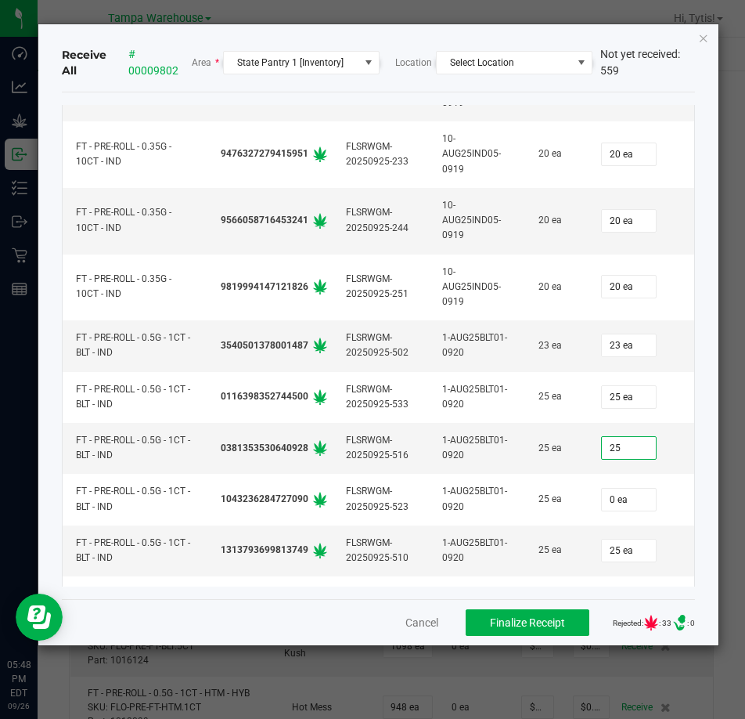
type input "0"
type input "25 ea"
type input "25"
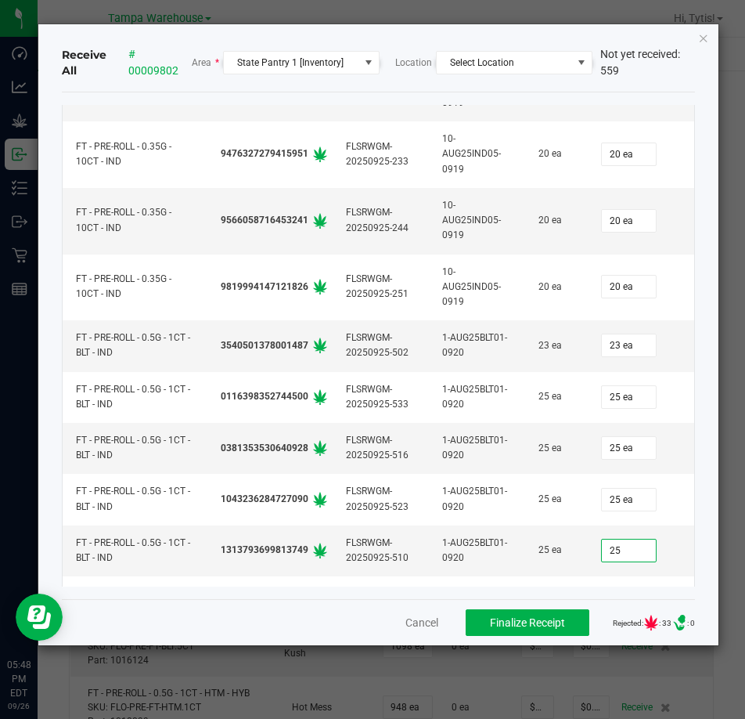
type input "25 ea"
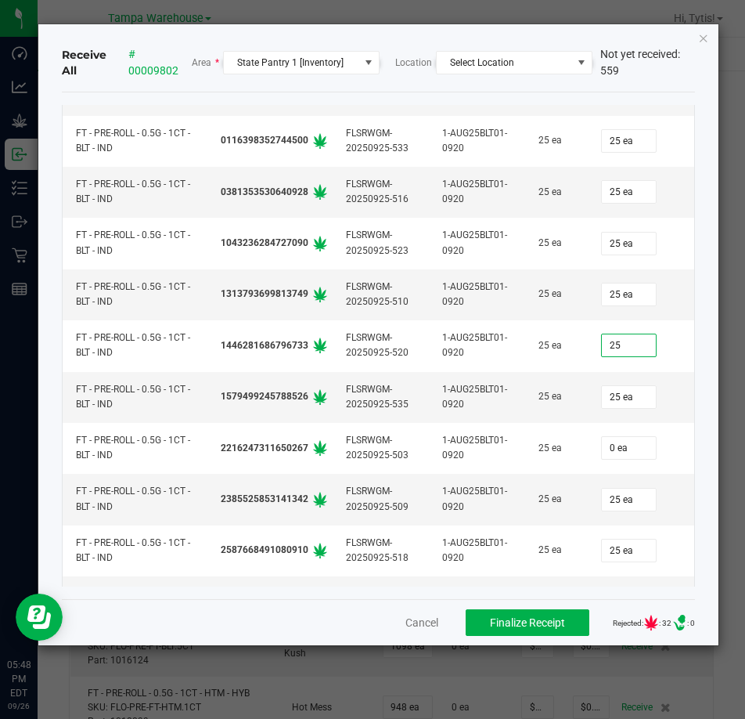
type input "25"
type input "25 ea"
type input "0"
type input "25 ea"
type input "25"
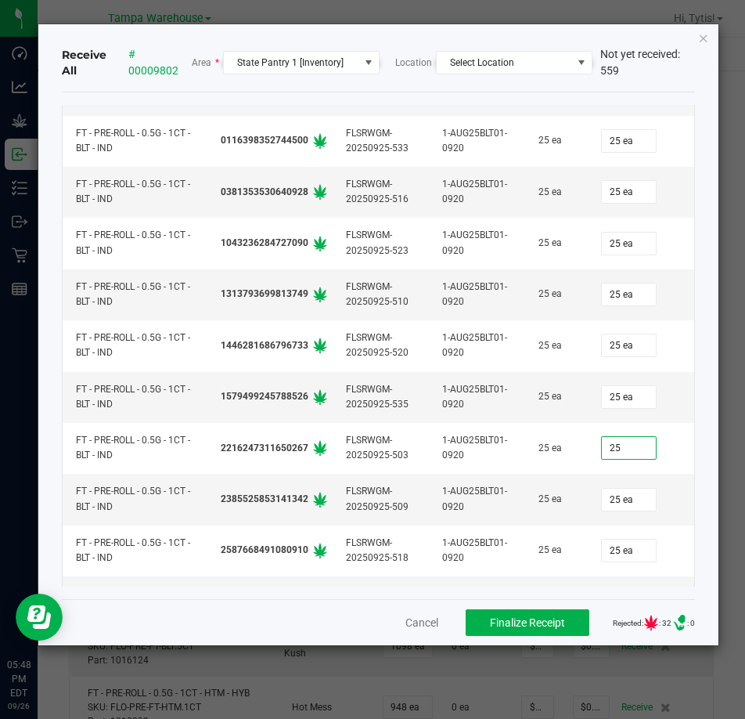
type input "25"
type input "25 ea"
type input "25"
type input "0"
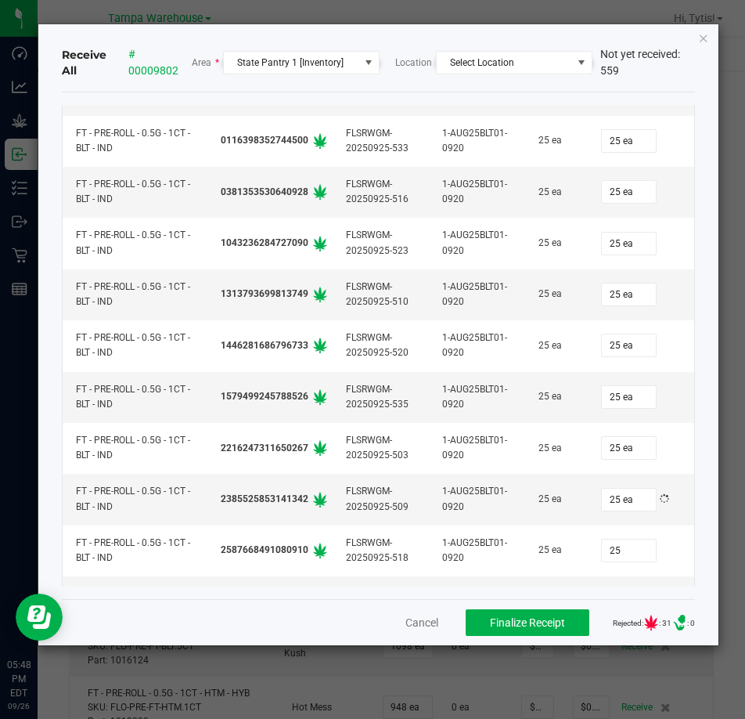
type input "25 ea"
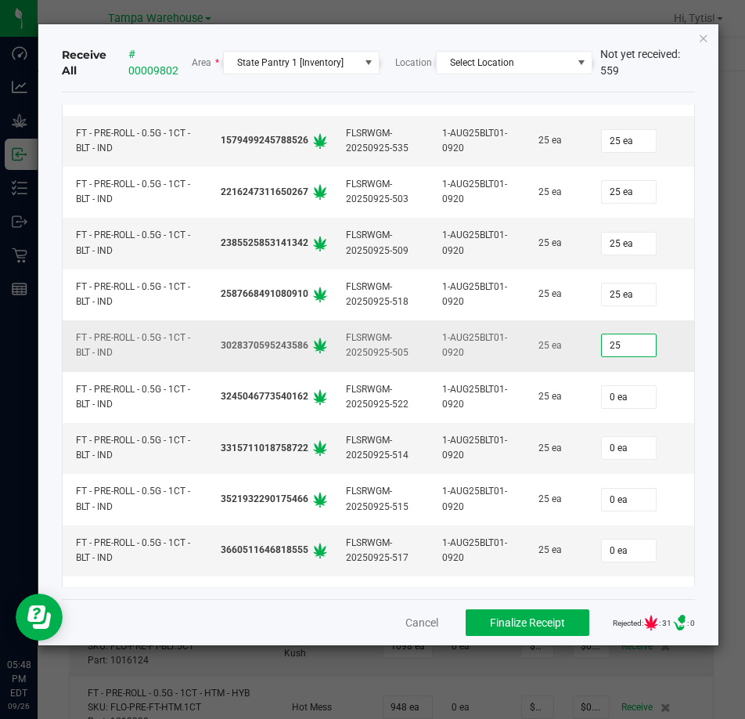
type input "25"
type input "0"
type input "25 ea"
type input "25"
type input "0"
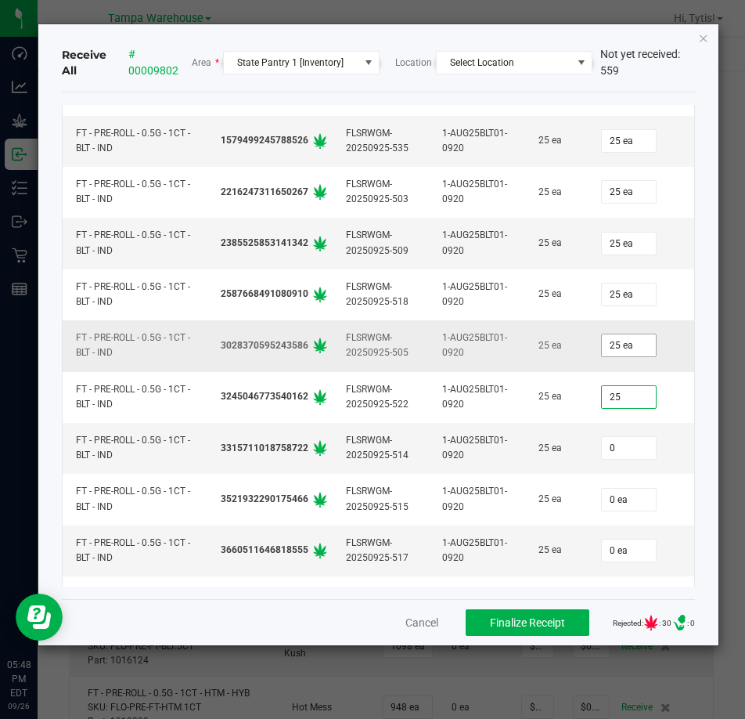
type input "25 ea"
type input "25"
type input "0"
type input "25 ea"
type input "25"
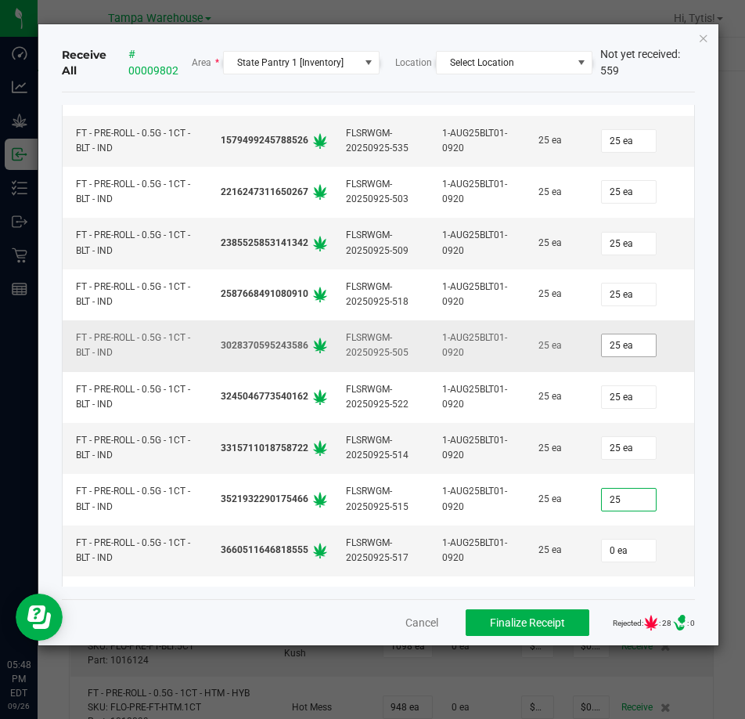
type input "0"
type input "25 ea"
type input "25"
type input "25 ea"
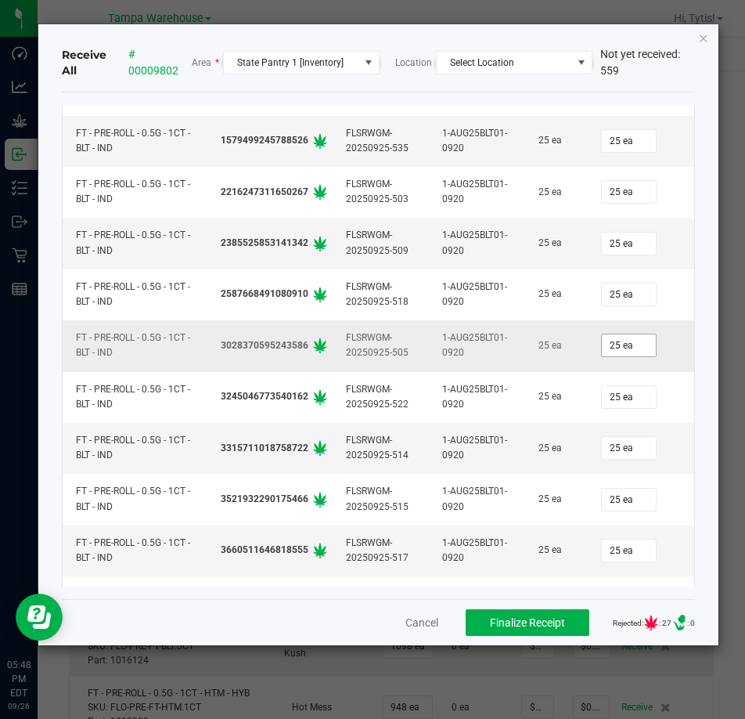
scroll to position [13766, 0]
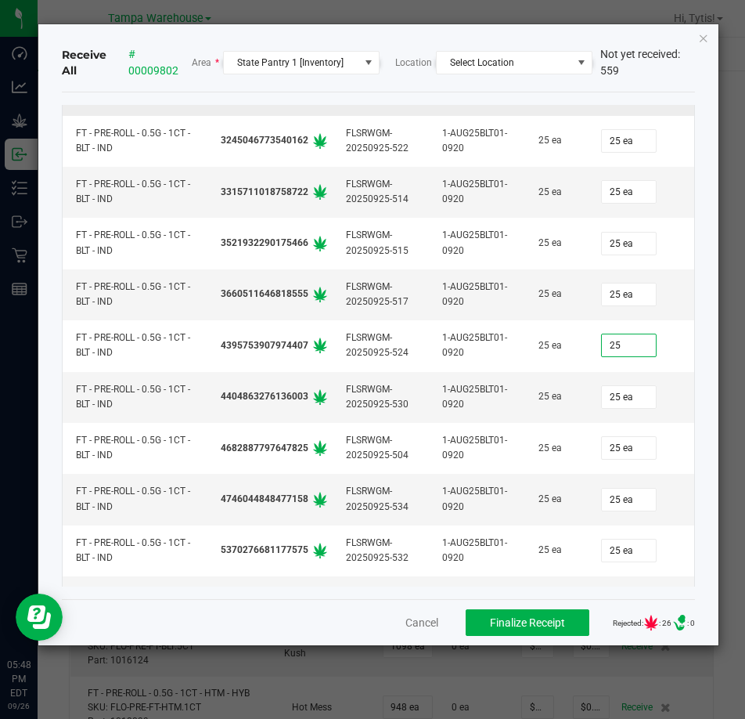
type input "25"
type input "25 ea"
type input "25"
type input "25 ea"
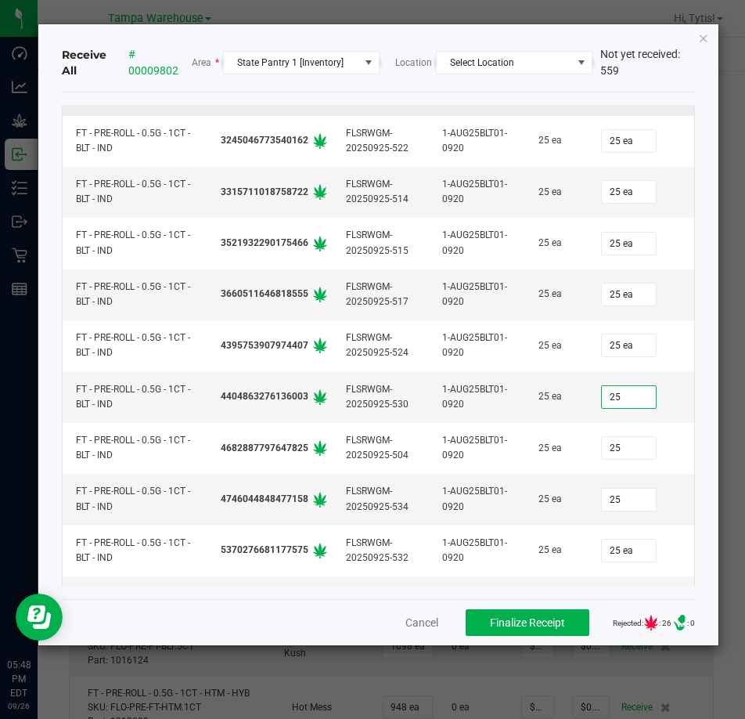
type input "25 ea"
type input "25"
type input "25 ea"
type input "0"
type input "25 ea"
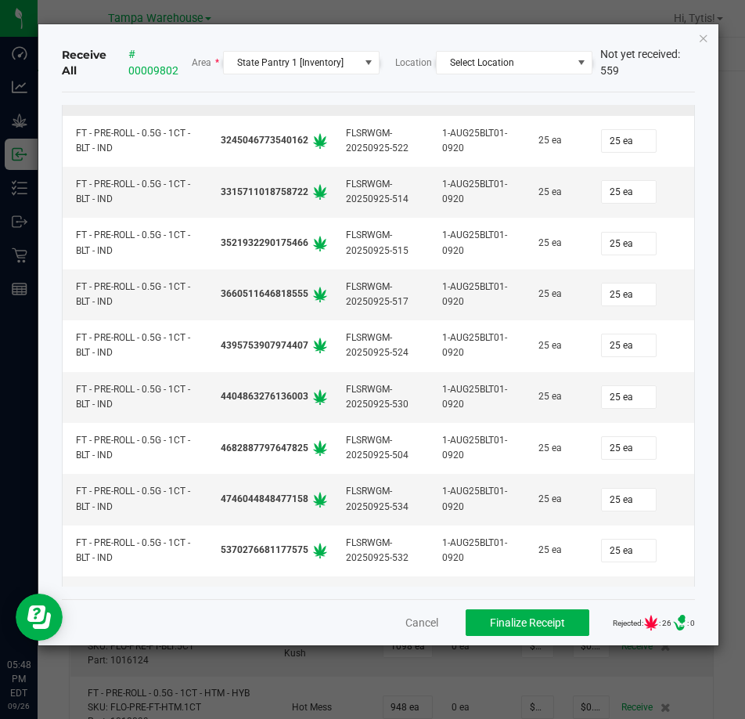
type input "25"
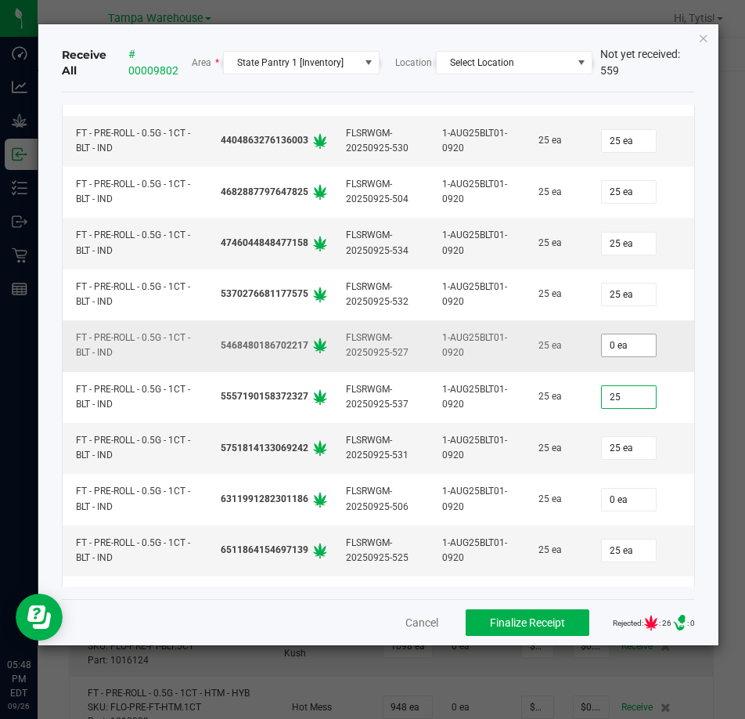
click at [628, 348] on input "0 ea" at bounding box center [629, 345] width 54 height 22
type input "0"
type input "25 ea"
type input "25"
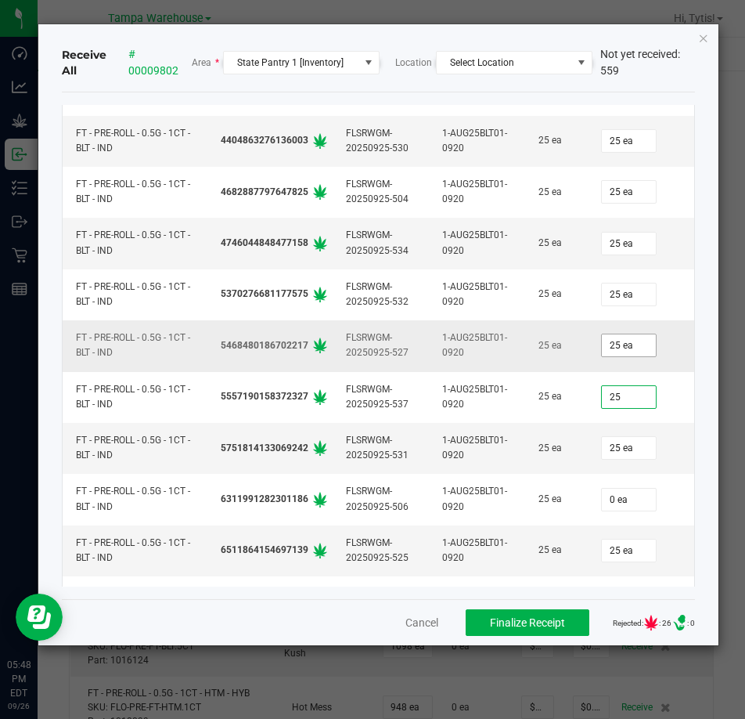
type input "25"
type input "25 ea"
type input "0"
type input "25 ea"
type input "025"
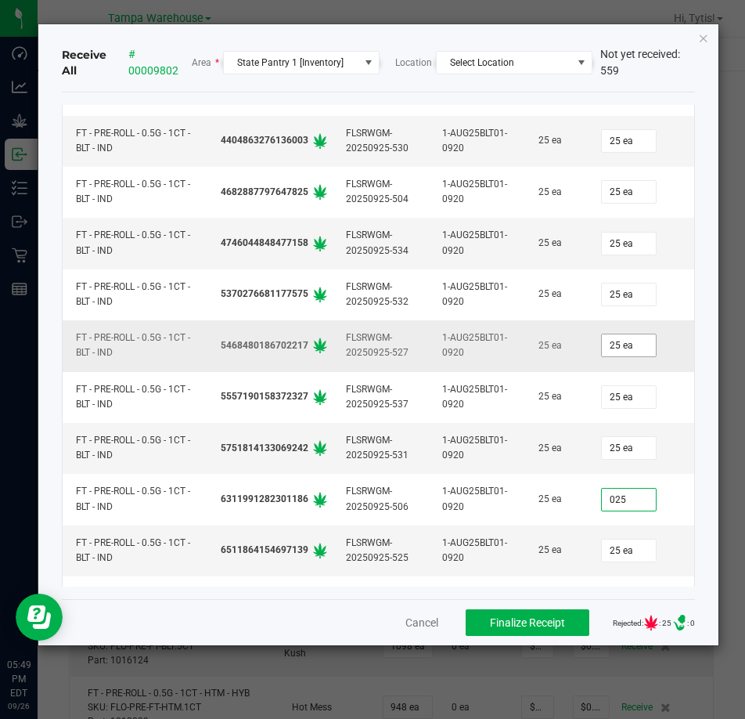
type input "25"
type input "25 ea"
type input "25"
type input "25 ea"
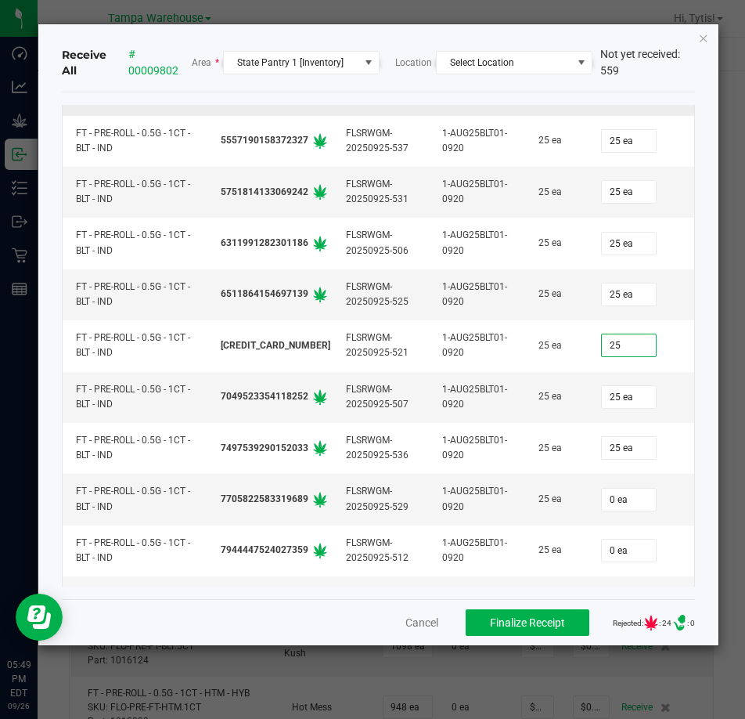
type input "25 ea"
type input "25"
type input "0"
type input "25 ea"
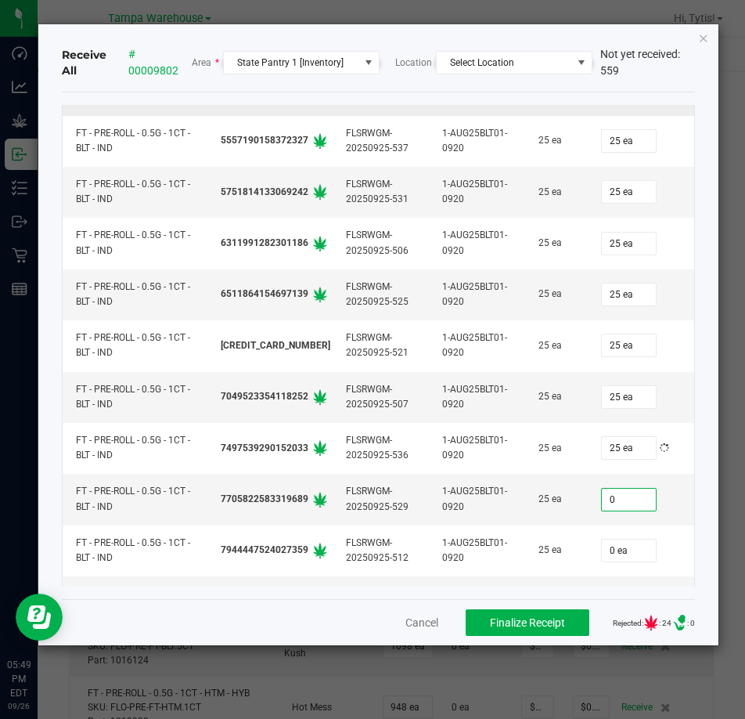
type input "0"
type input "0 ea"
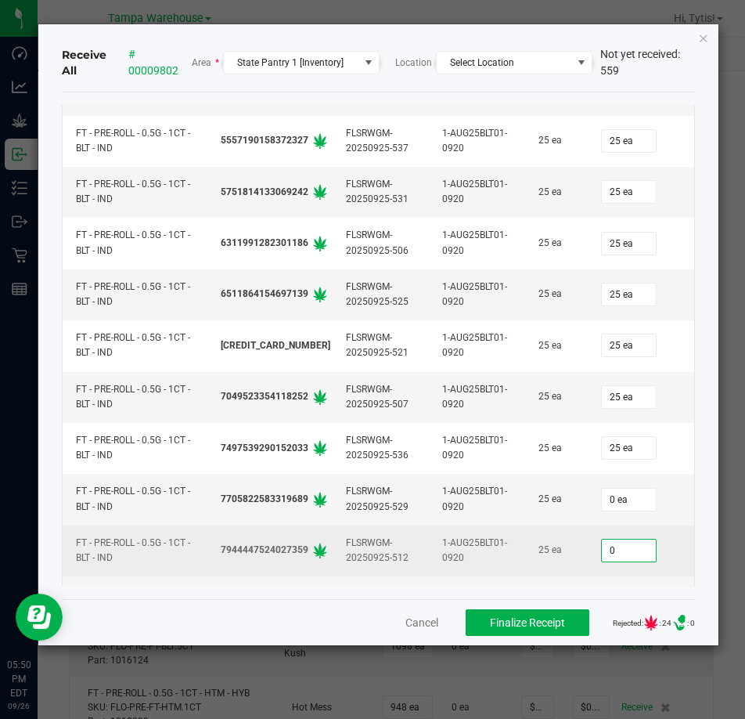
click at [621, 549] on input "0" at bounding box center [629, 550] width 54 height 22
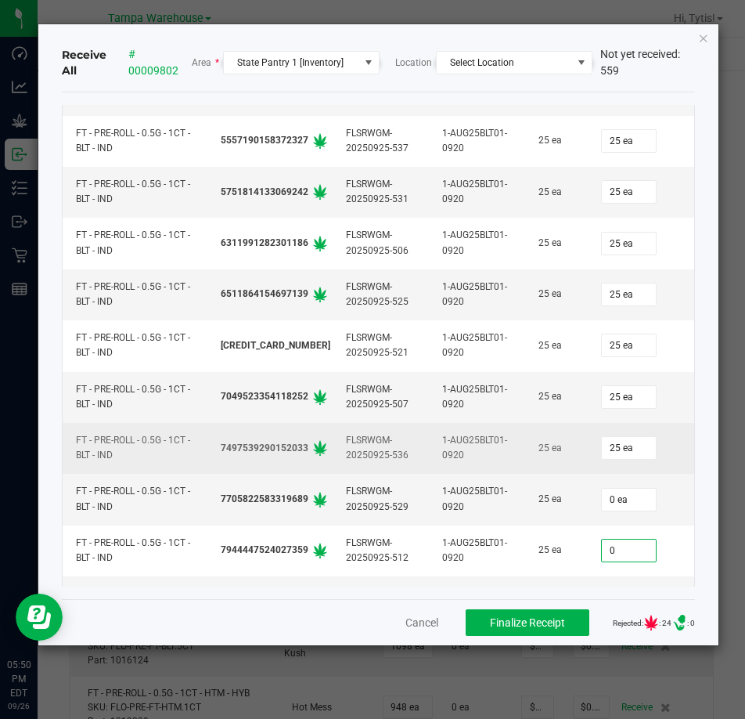
type input "0 ea"
click at [604, 473] on td "25 ea" at bounding box center [641, 448] width 106 height 51
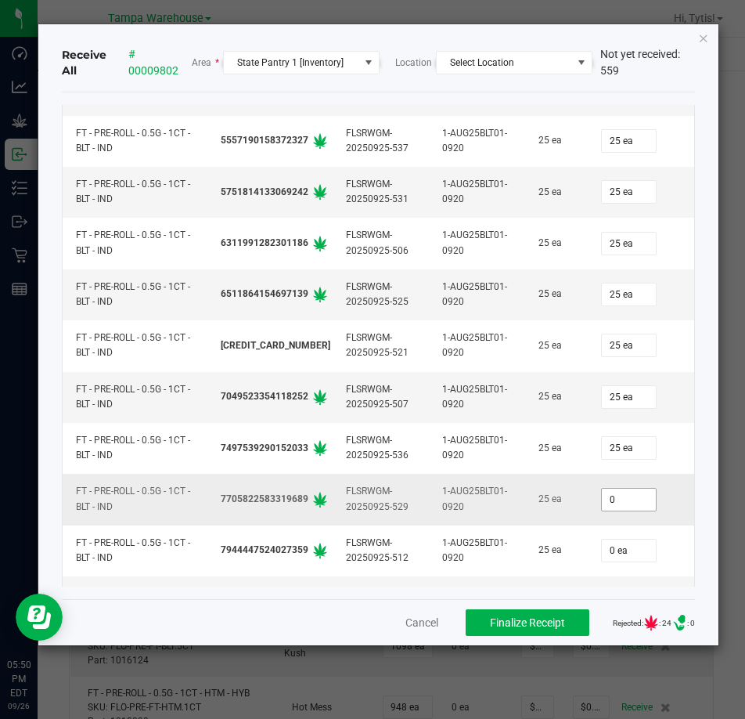
click at [625, 496] on input "0" at bounding box center [629, 499] width 54 height 22
type input "25"
type input "0"
type input "25 ea"
type input "0"
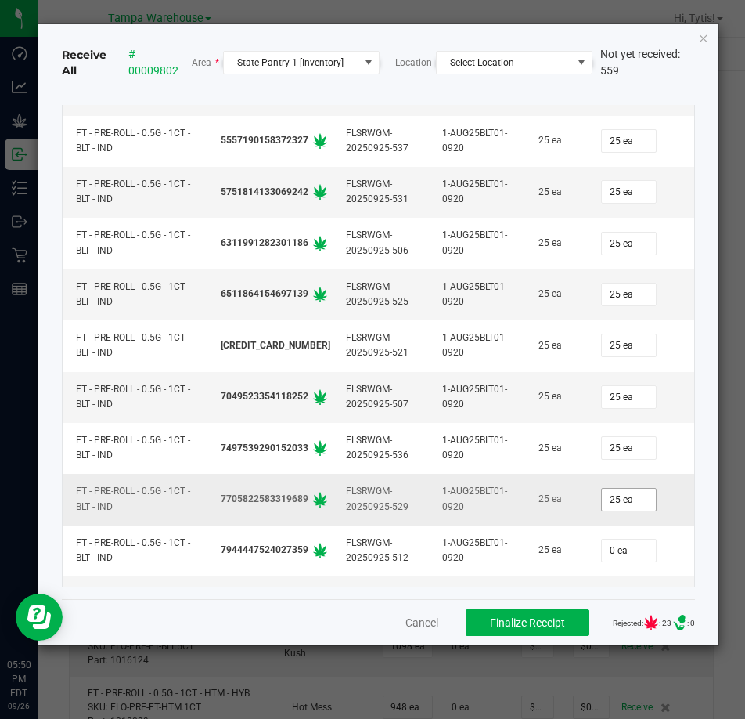
scroll to position [14534, 0]
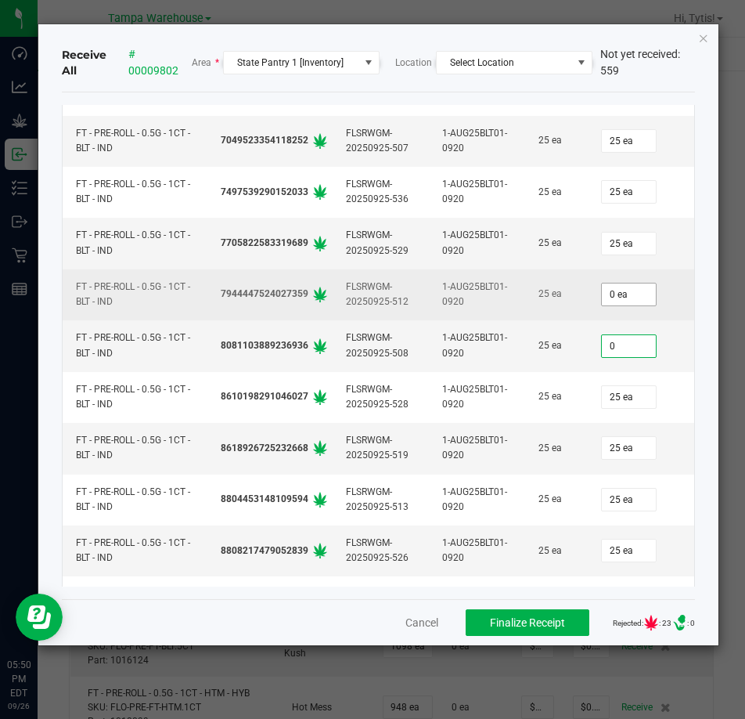
type input "0"
type input "0 ea"
click at [629, 287] on input "0" at bounding box center [629, 294] width 54 height 22
type input "25"
type input "0"
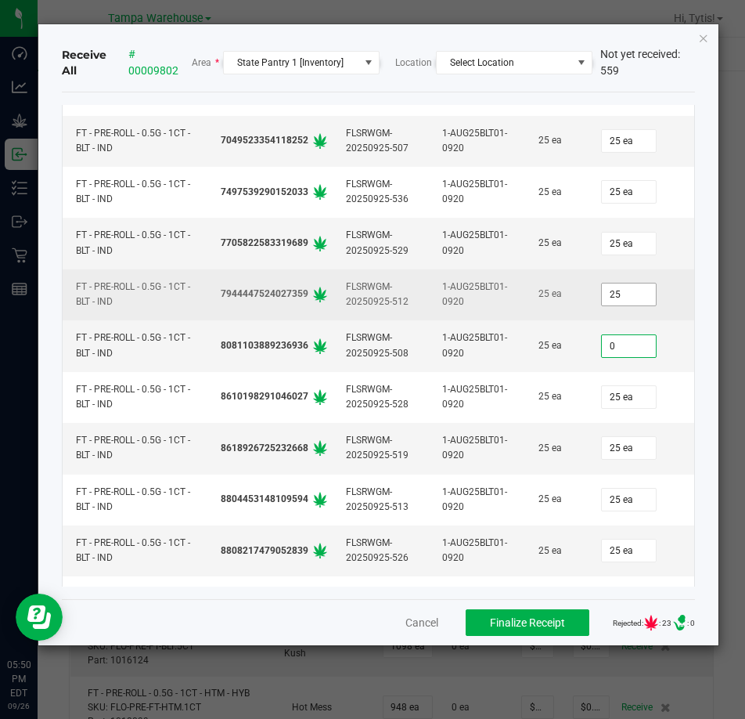
type input "25 ea"
type input "25"
type input "25 ea"
type input "25"
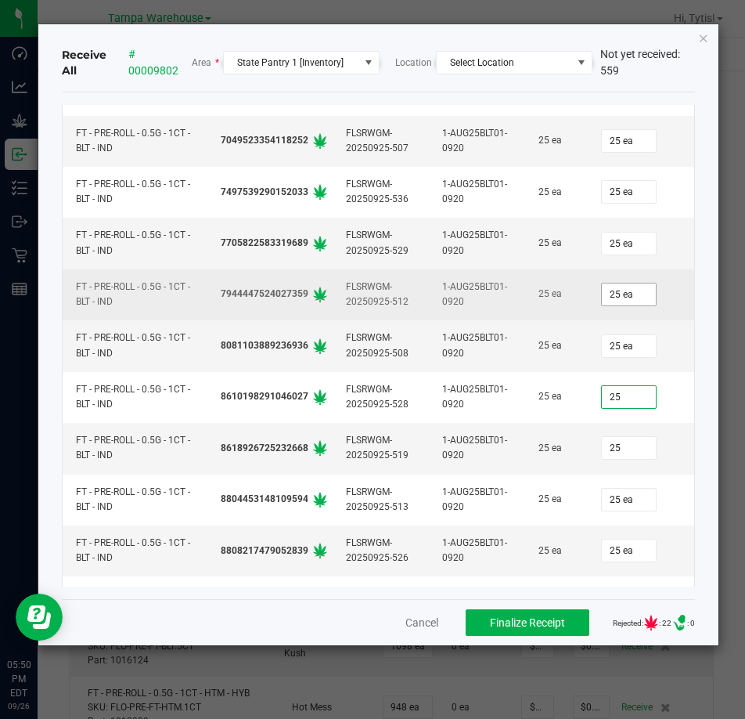
type input "25 ea"
type input "25"
type input "25 ea"
type input "25"
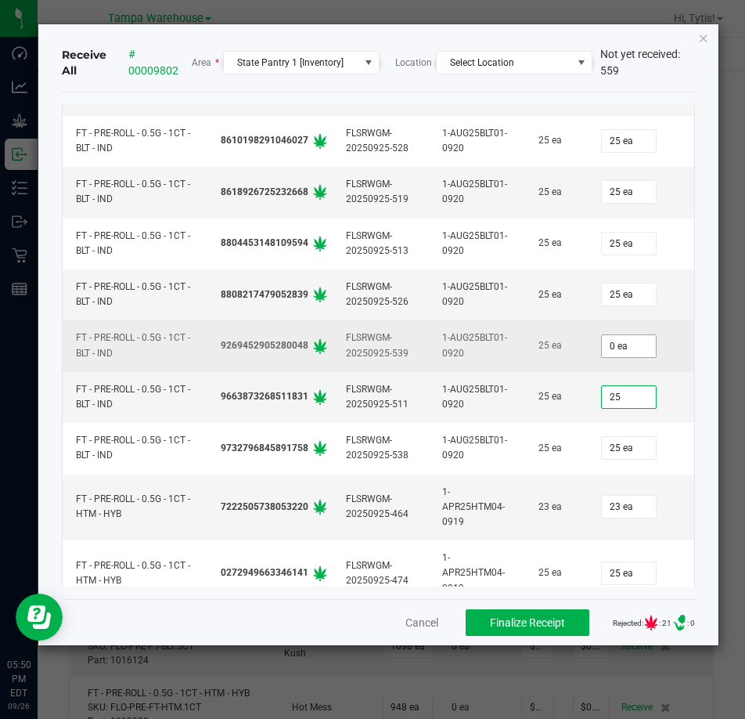
click at [627, 353] on input "0 ea" at bounding box center [629, 346] width 54 height 22
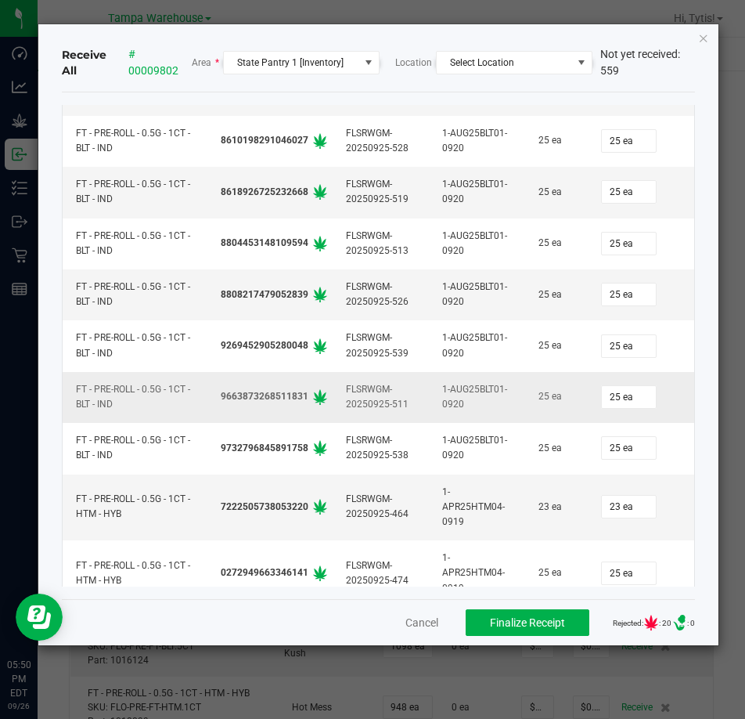
scroll to position [15084, 0]
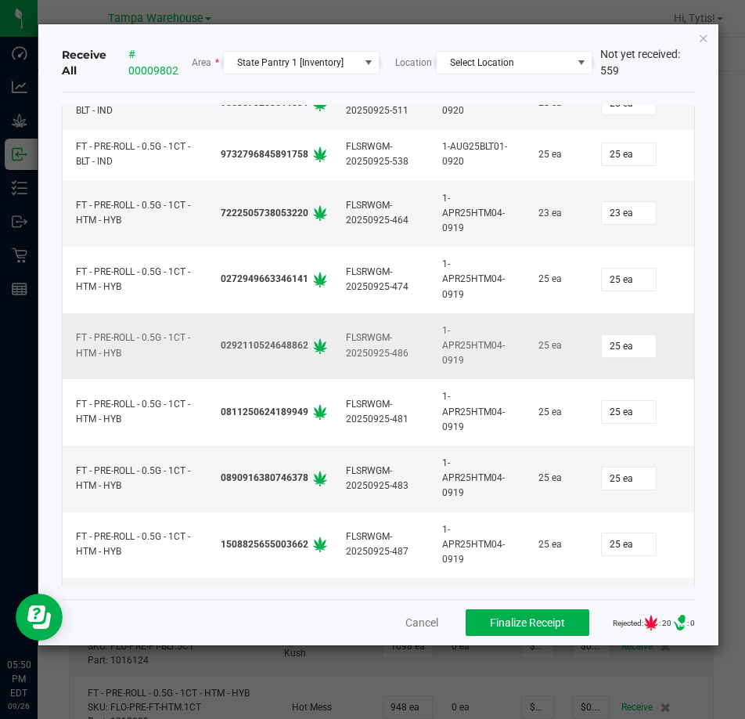
drag, startPoint x: 596, startPoint y: 383, endPoint x: 555, endPoint y: 355, distance: 49.7
click at [555, 355] on div "25 ea" at bounding box center [557, 345] width 44 height 23
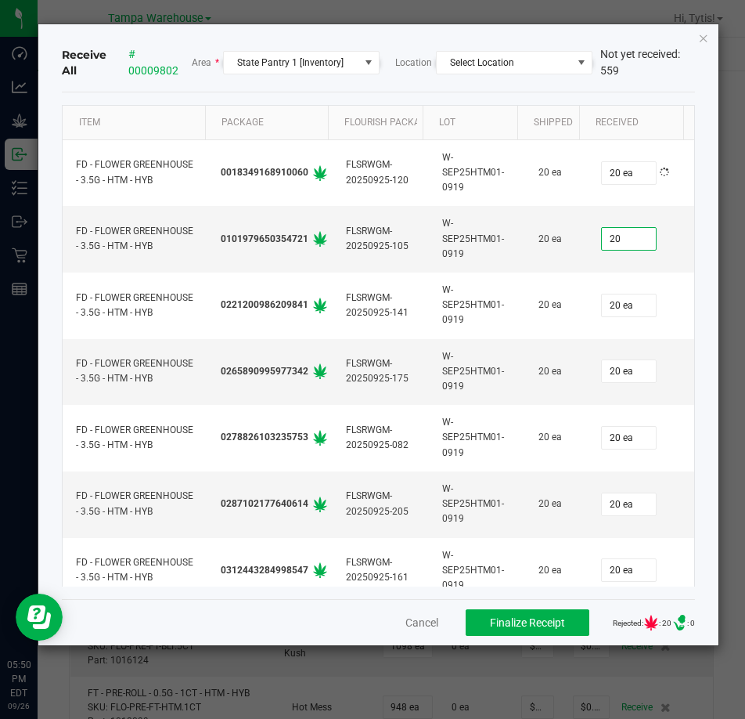
click at [555, 355] on td "20 ea" at bounding box center [556, 372] width 63 height 67
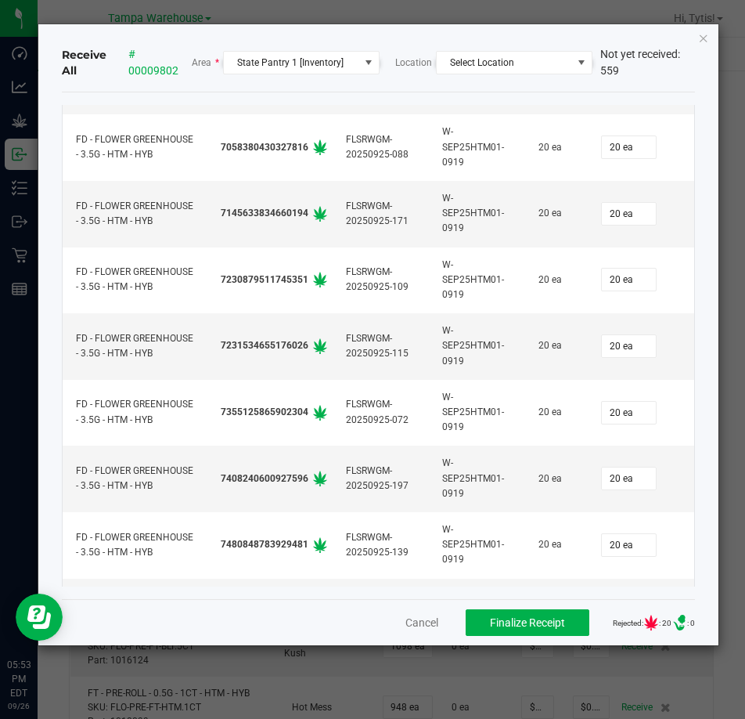
scroll to position [5962, 0]
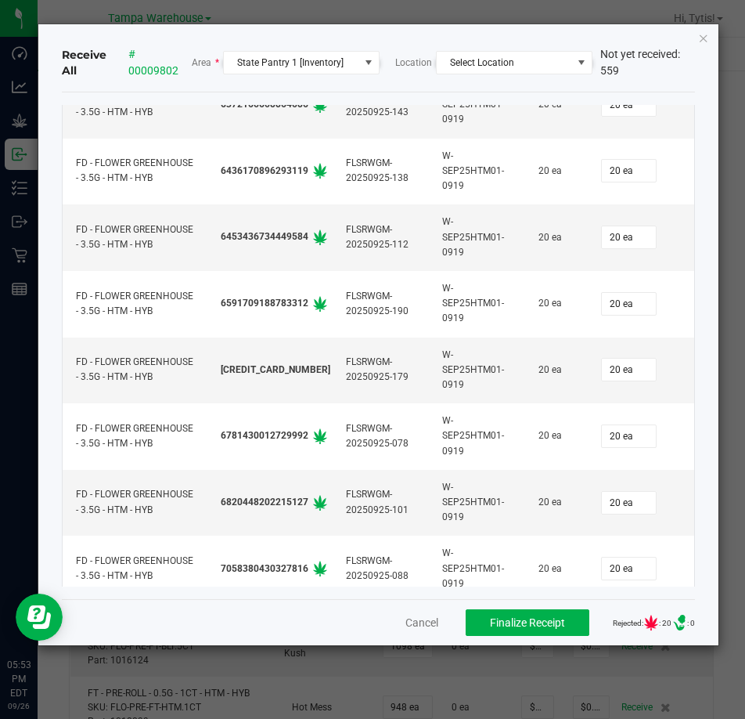
drag, startPoint x: 698, startPoint y: 206, endPoint x: 693, endPoint y: 156, distance: 50.3
click at [693, 156] on div "Receive All # 00009802 Area * State Pantry 1 [Inventory] Location Select Locati…" at bounding box center [377, 334] width 679 height 621
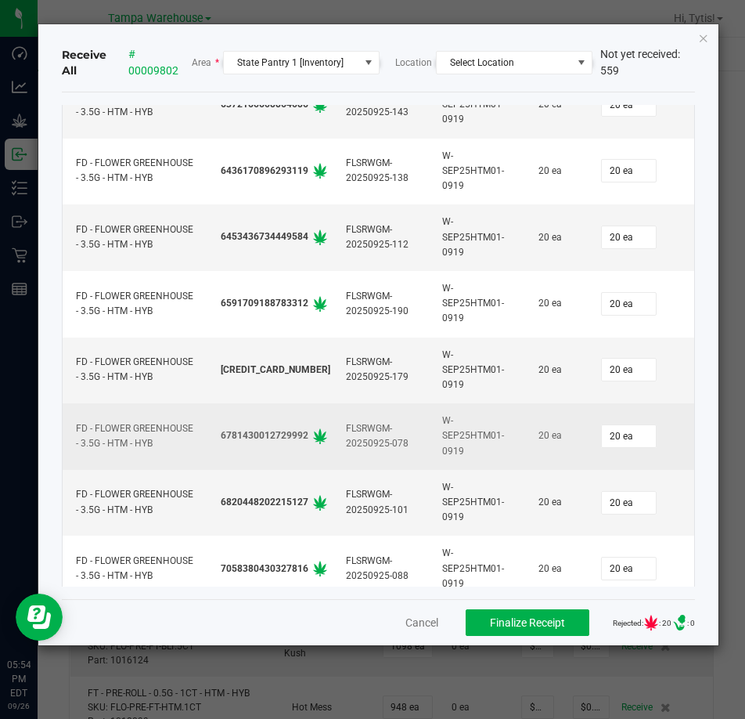
drag, startPoint x: 290, startPoint y: 654, endPoint x: 654, endPoint y: 444, distance: 421.1
click at [654, 444] on div "20 ea" at bounding box center [640, 435] width 87 height 31
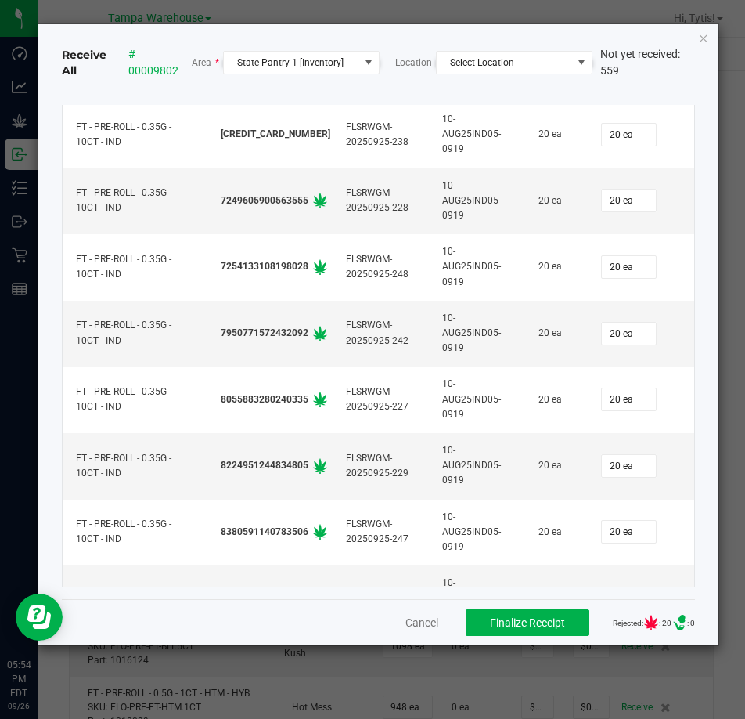
scroll to position [12380, 0]
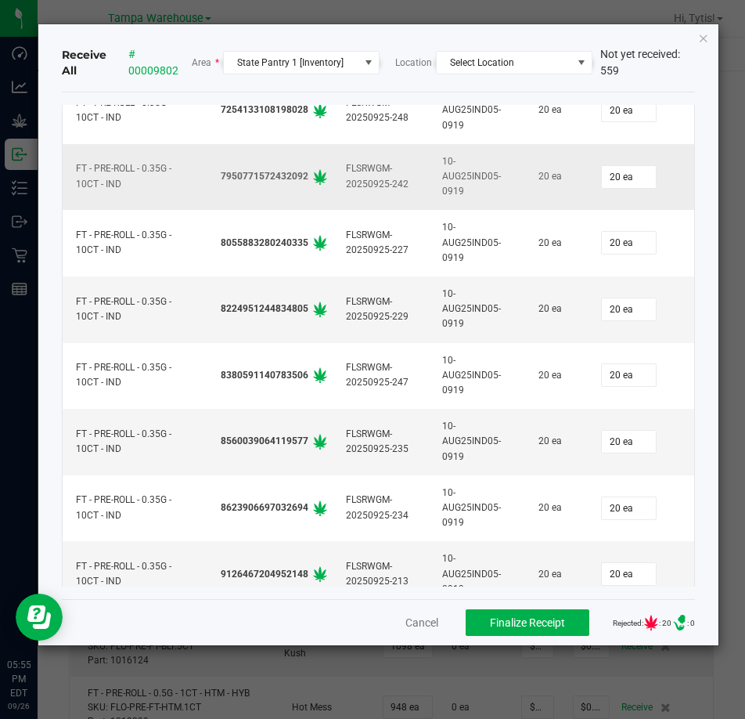
click at [588, 159] on td "20 ea" at bounding box center [641, 177] width 106 height 67
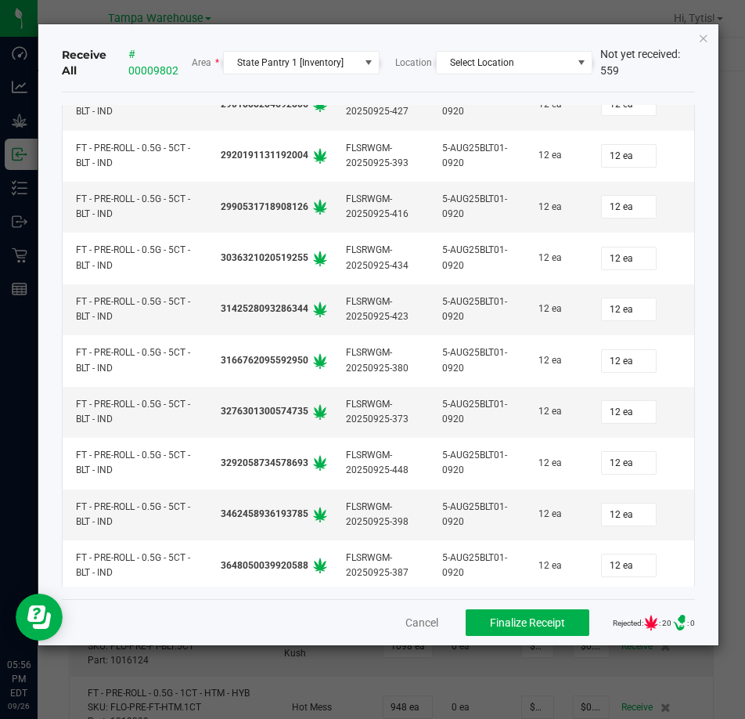
scroll to position [19012, 0]
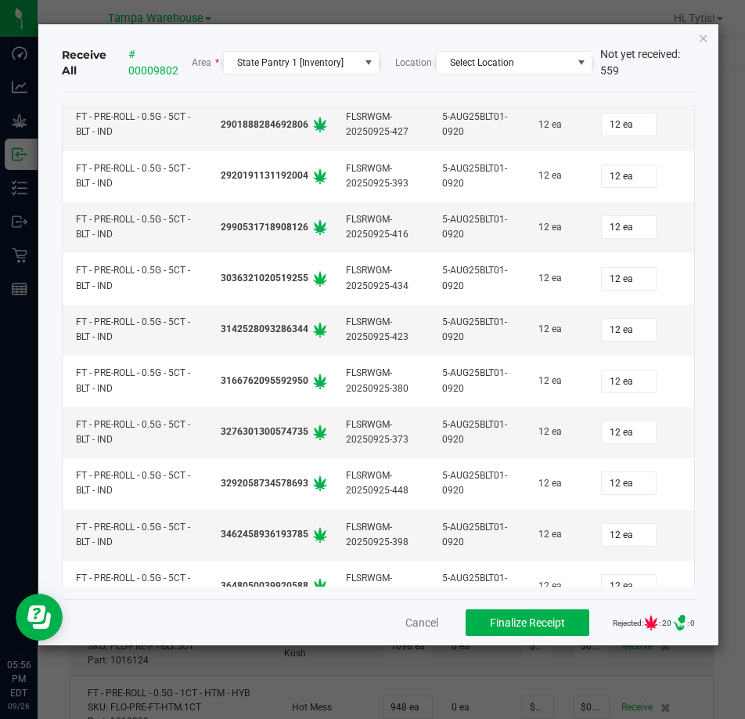
click at [637, 324] on div "12 ea" at bounding box center [640, 329] width 87 height 31
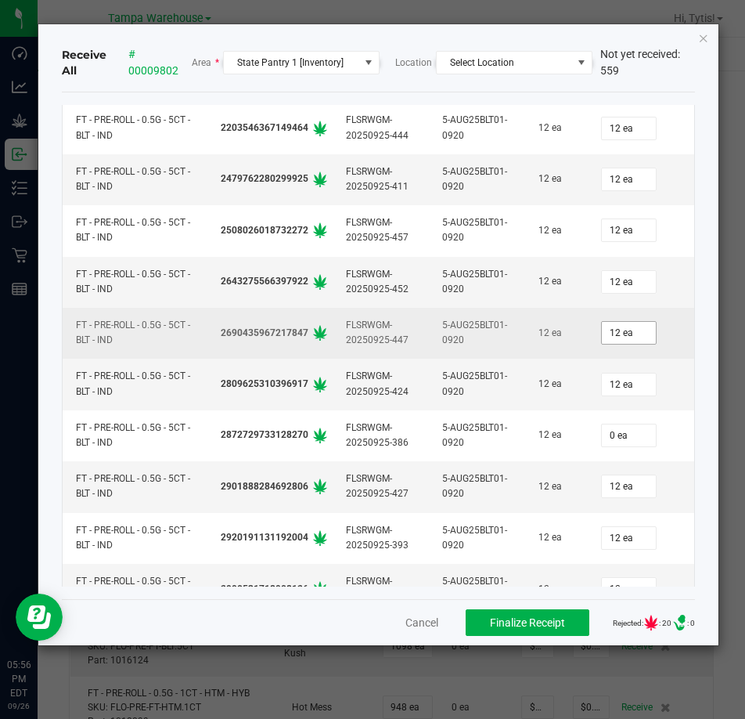
scroll to position [18699, 0]
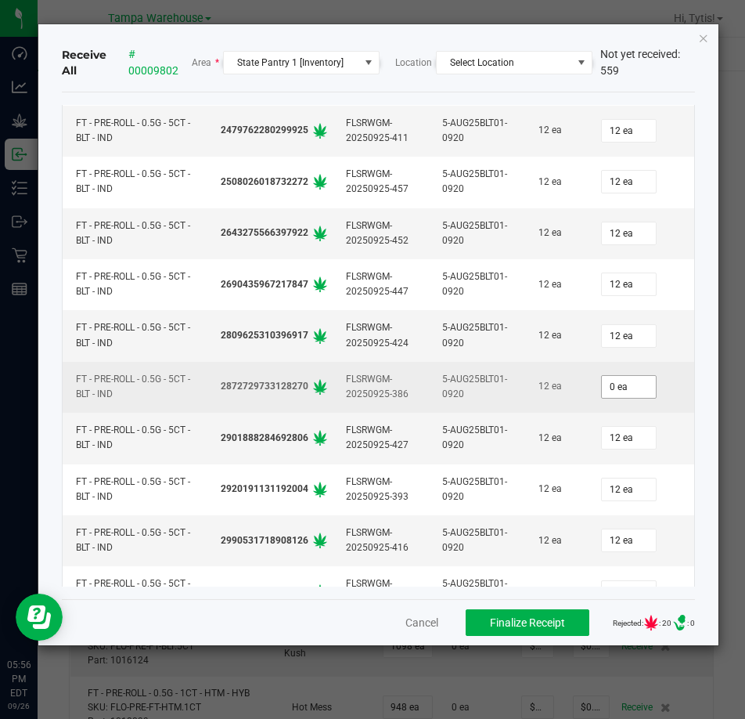
click at [614, 375] on span "0 ea" at bounding box center [629, 386] width 56 height 23
click at [616, 388] on input "0 ea" at bounding box center [629, 387] width 54 height 22
click at [564, 375] on td "12 ea" at bounding box center [556, 387] width 63 height 51
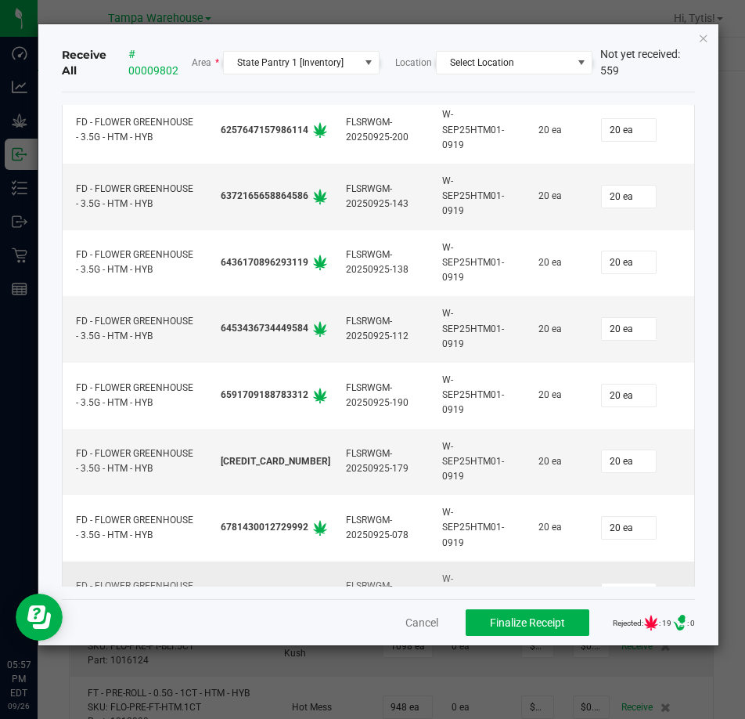
scroll to position [6105, 0]
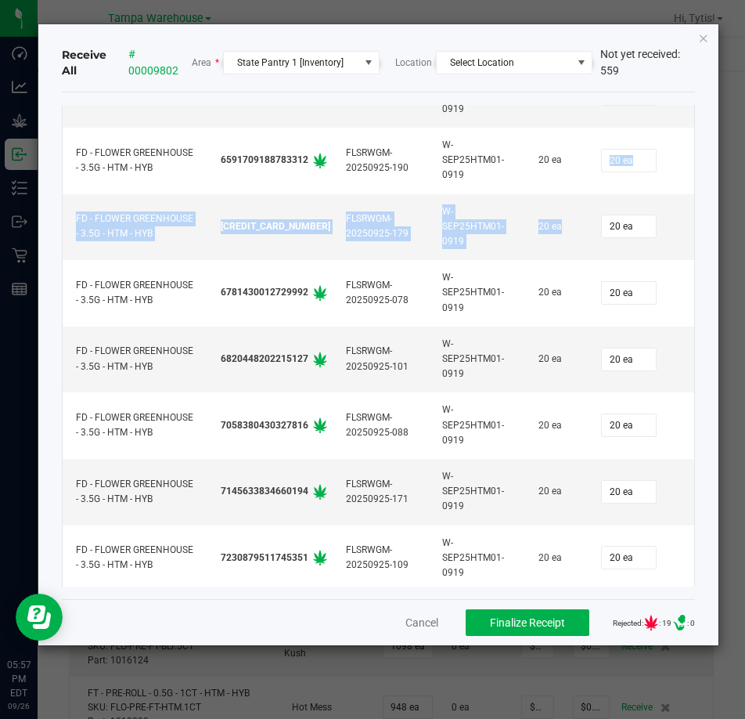
drag, startPoint x: 625, startPoint y: 192, endPoint x: 679, endPoint y: 187, distance: 55.0
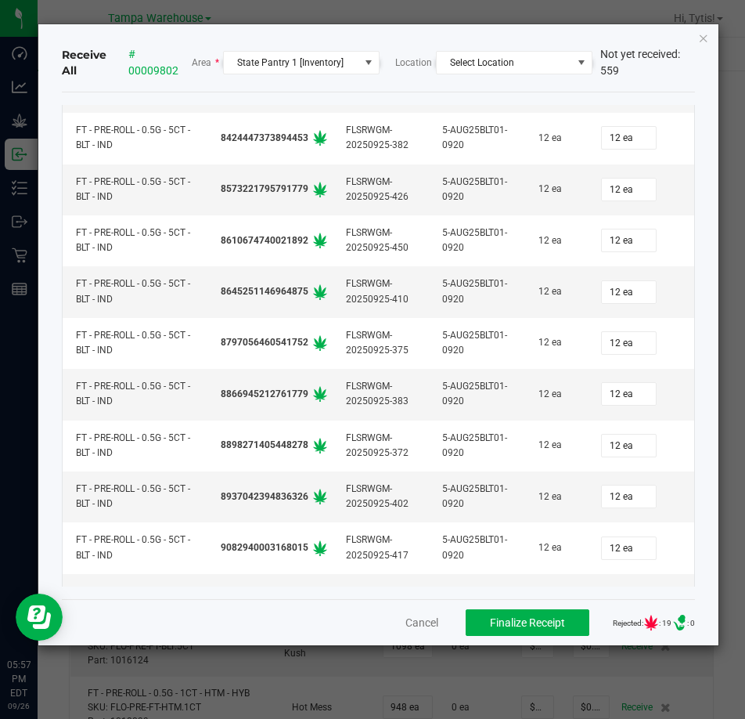
scroll to position [22034, 0]
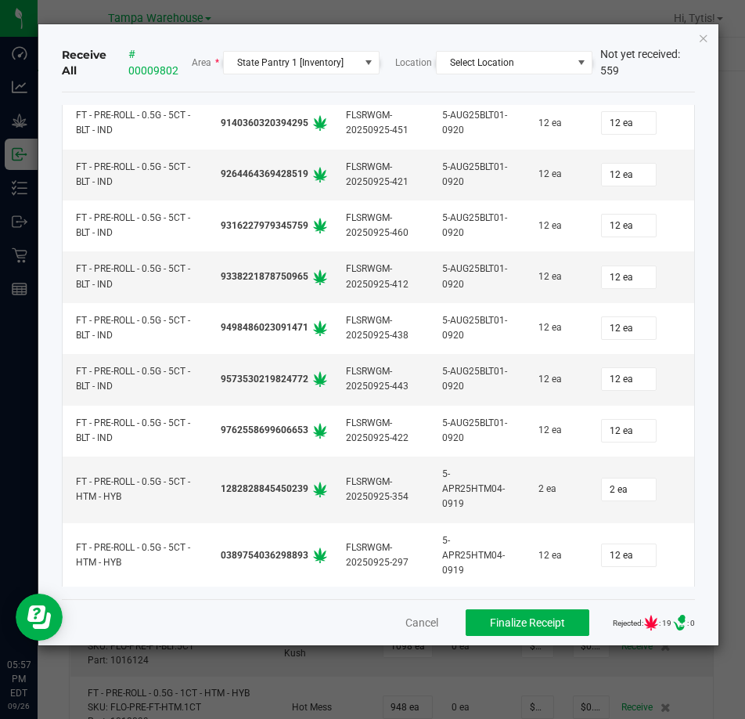
drag, startPoint x: 704, startPoint y: 411, endPoint x: 707, endPoint y: 455, distance: 43.9
click at [711, 474] on div "Receive All # 00009802 Area * State Pantry 1 [Inventory] Location Select Locati…" at bounding box center [377, 334] width 679 height 621
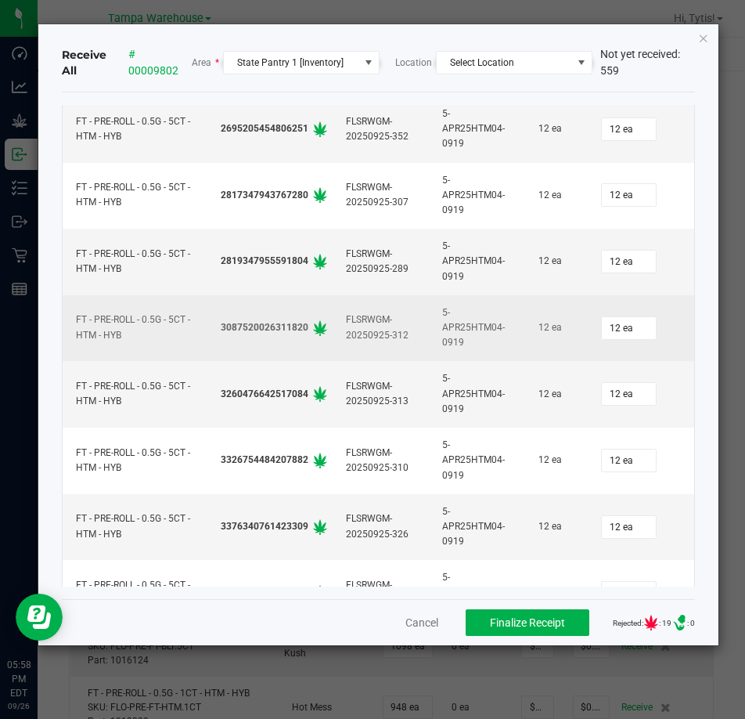
scroll to position [23583, 0]
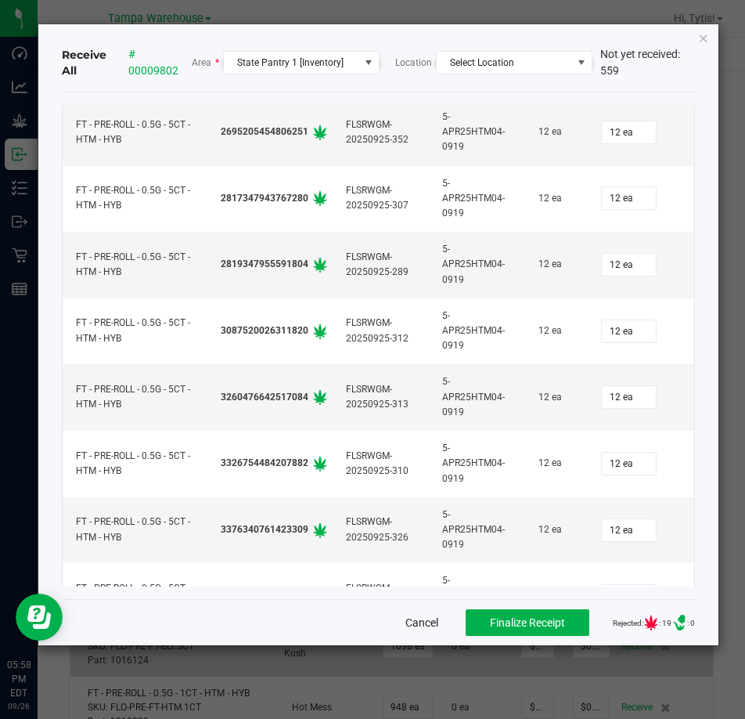
click at [422, 627] on button "Cancel" at bounding box center [421, 622] width 33 height 16
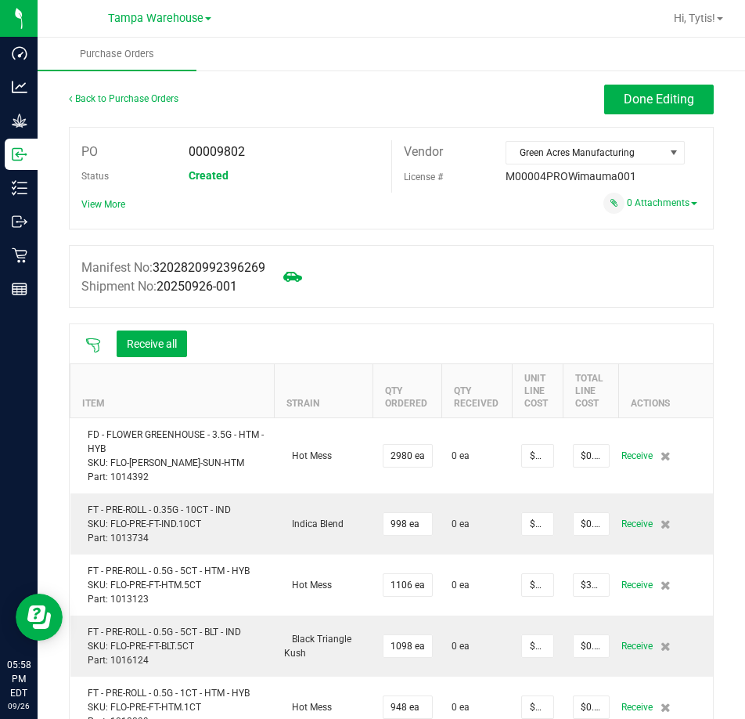
click at [110, 348] on div "Receive all" at bounding box center [152, 343] width 86 height 27
click at [99, 349] on icon at bounding box center [93, 345] width 16 height 16
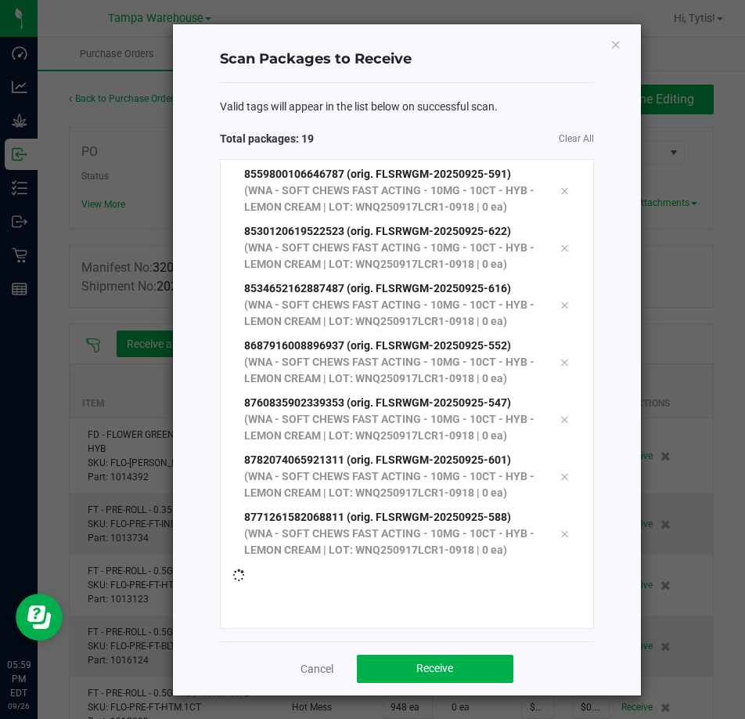
scroll to position [895, 0]
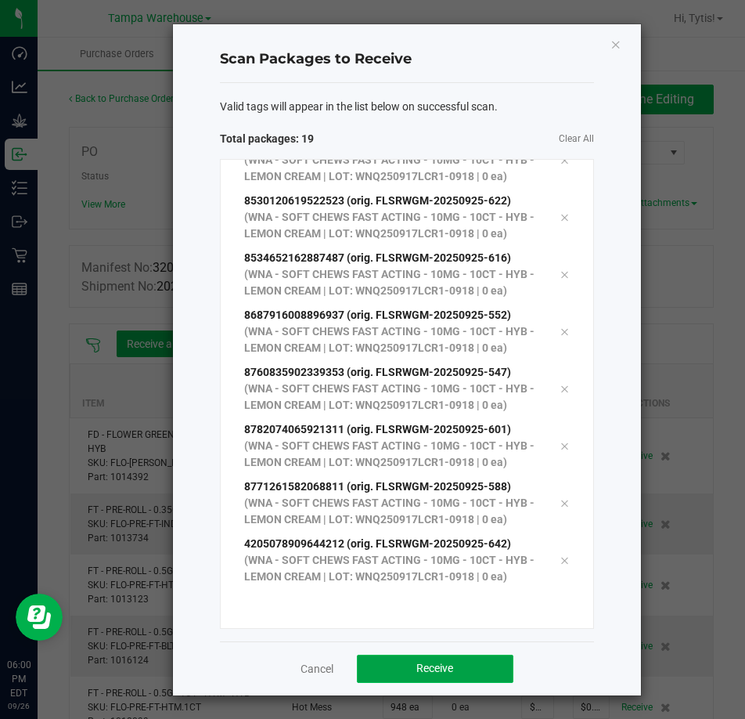
click at [465, 667] on button "Receive" at bounding box center [435, 668] width 157 height 28
